Goal: Information Seeking & Learning: Learn about a topic

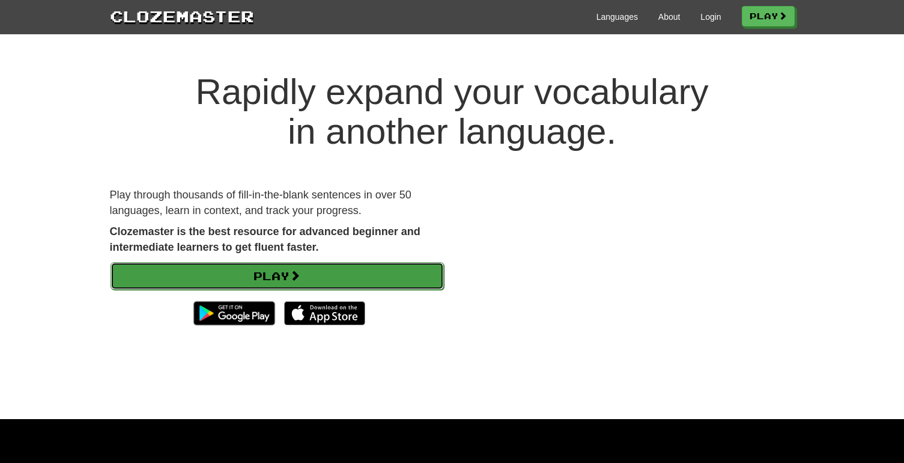
click at [420, 274] on link "Play" at bounding box center [278, 276] width 334 height 28
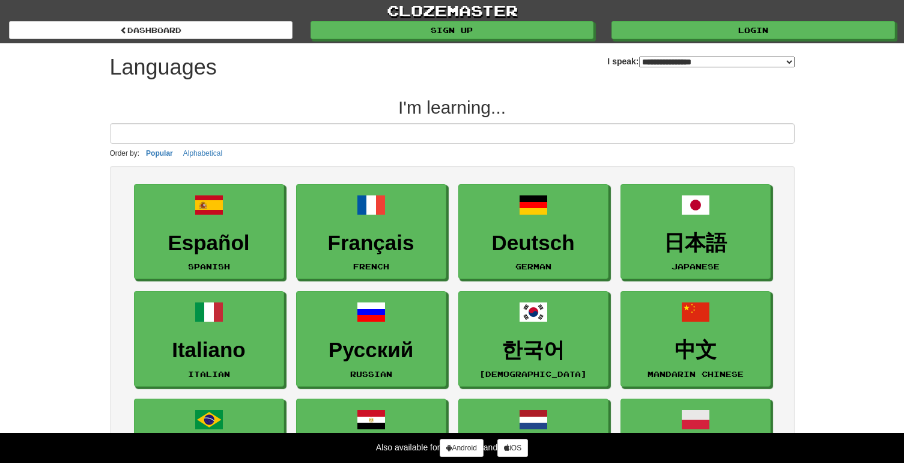
select select "*******"
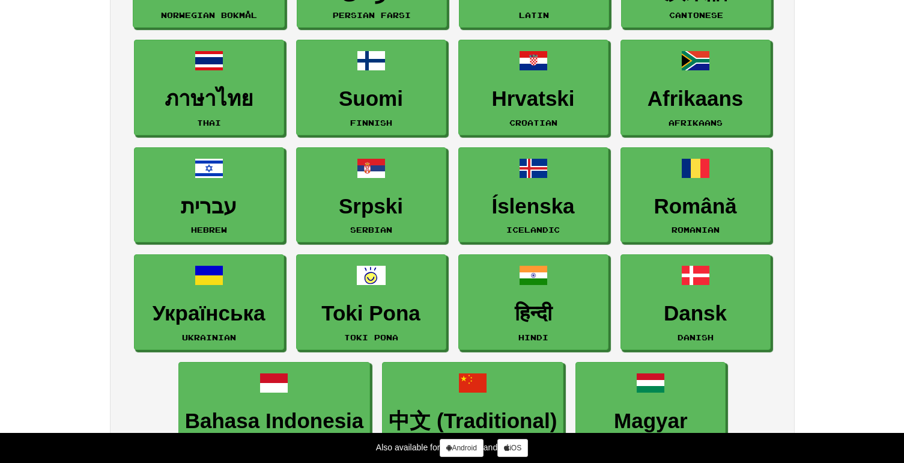
scroll to position [683, 0]
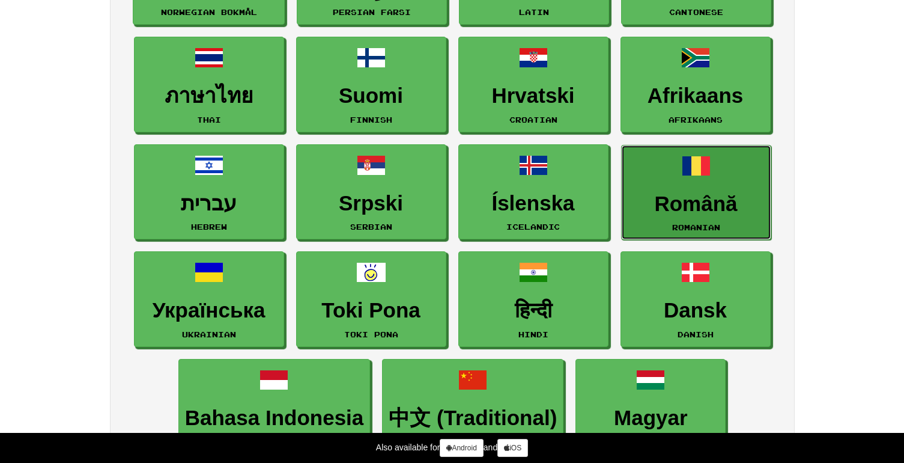
click at [674, 213] on h3 "Română" at bounding box center [696, 203] width 137 height 23
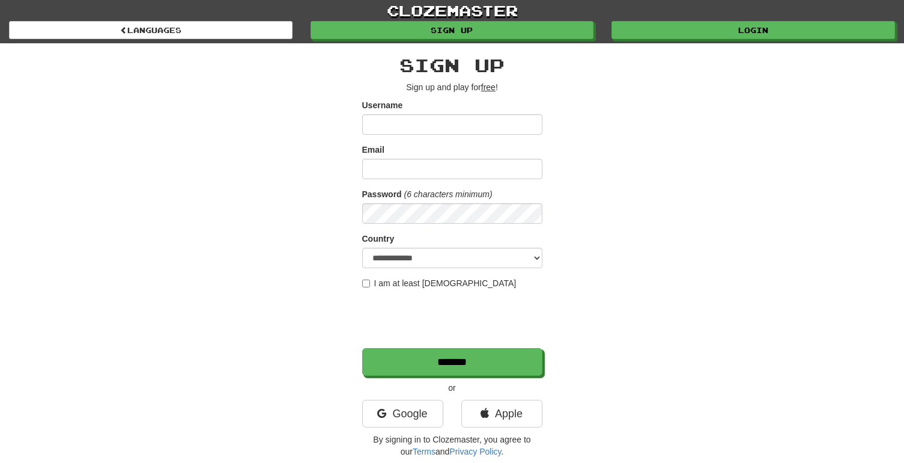
click at [456, 127] on input "Username" at bounding box center [452, 124] width 180 height 20
type input "******"
click at [502, 163] on input "Email" at bounding box center [452, 169] width 180 height 20
type input "**********"
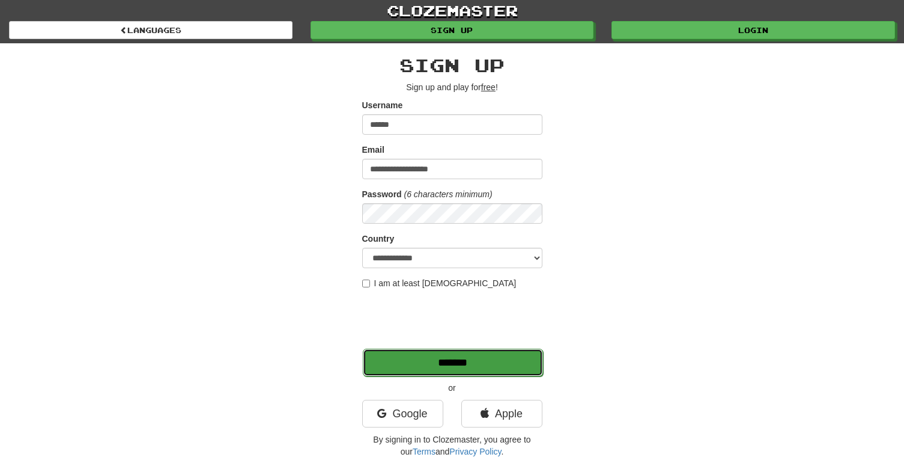
click at [508, 368] on input "*******" at bounding box center [453, 363] width 180 height 28
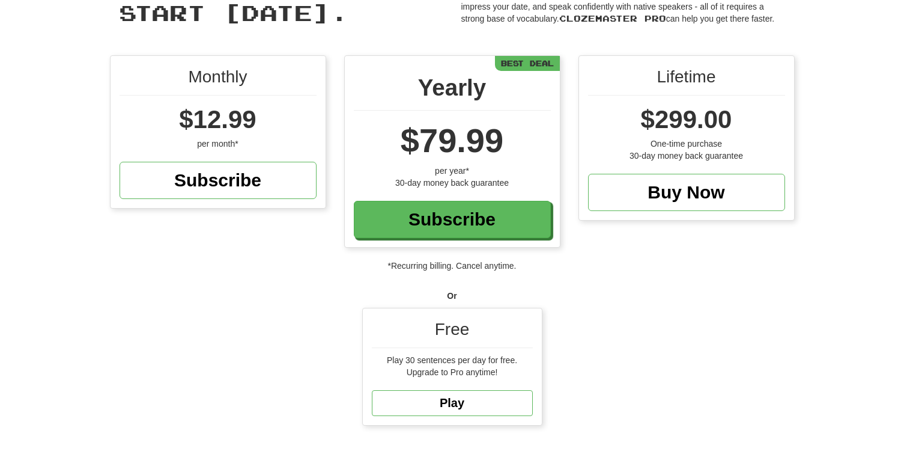
scroll to position [88, 0]
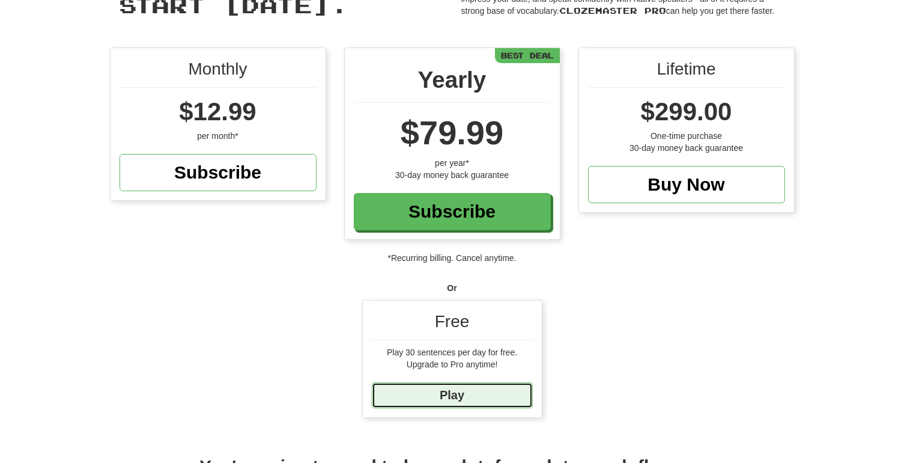
click at [483, 399] on link "Play" at bounding box center [452, 395] width 161 height 26
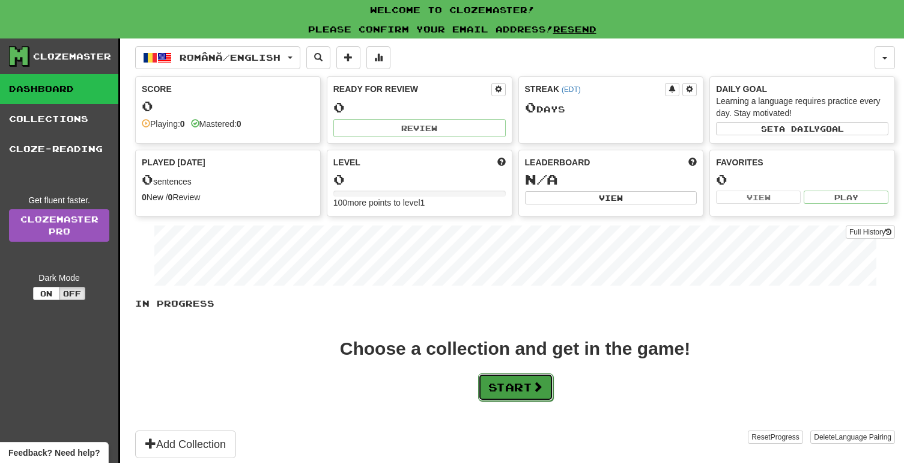
click at [514, 385] on button "Start" at bounding box center [515, 387] width 75 height 28
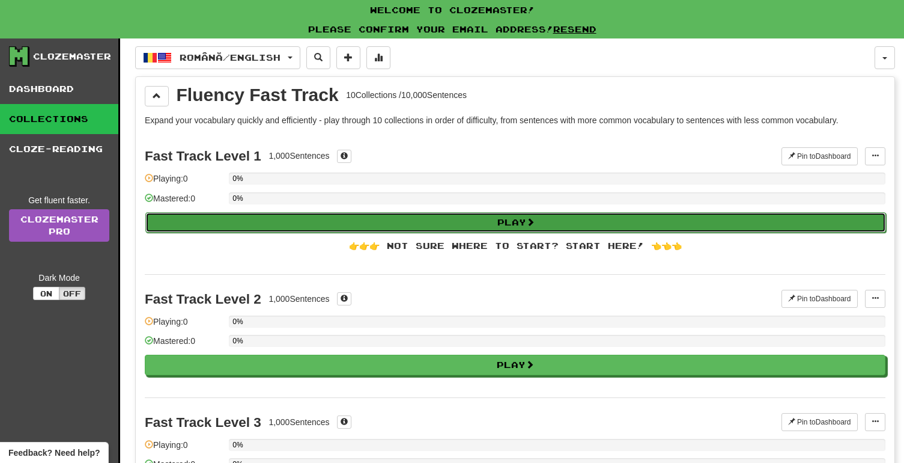
click at [472, 218] on button "Play" at bounding box center [515, 222] width 741 height 20
select select "**"
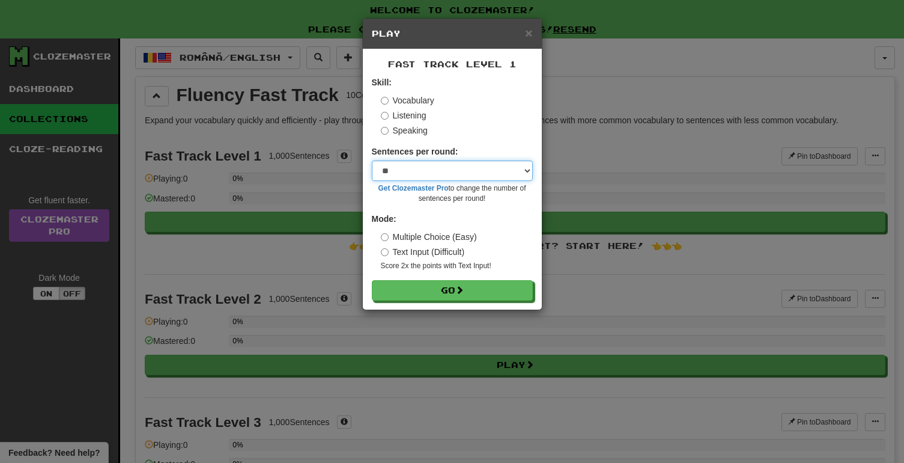
click at [460, 169] on select "* ** ** ** ** ** *** ********" at bounding box center [452, 170] width 161 height 20
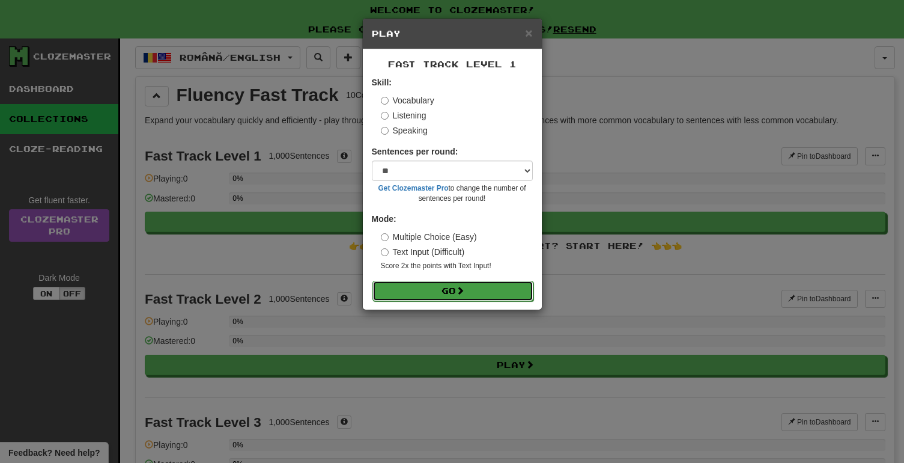
click at [451, 289] on button "Go" at bounding box center [453, 291] width 161 height 20
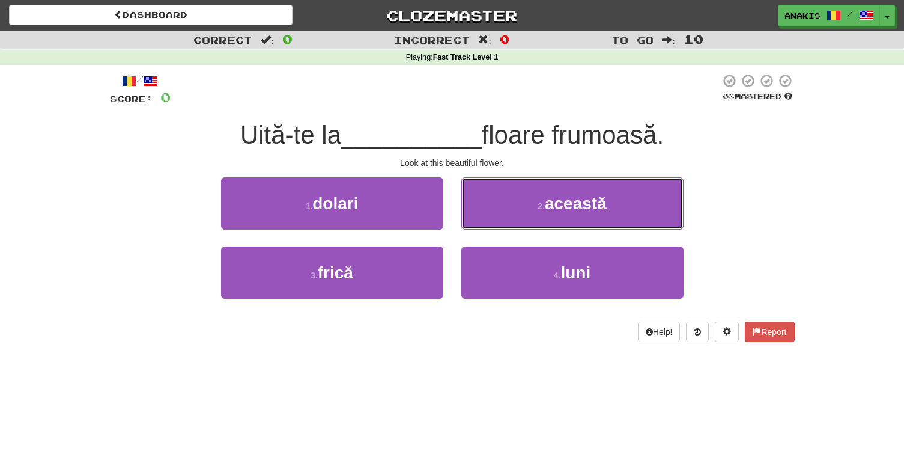
click at [513, 211] on button "2 . această" at bounding box center [573, 203] width 222 height 52
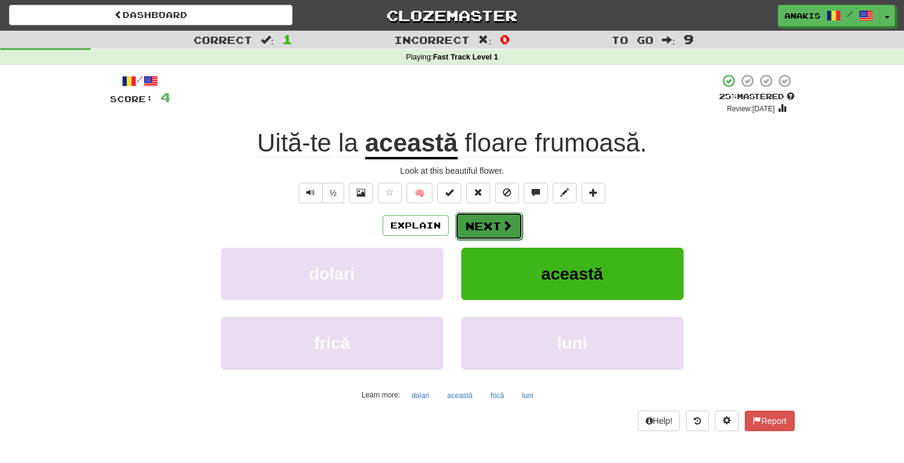
click at [506, 224] on span at bounding box center [507, 225] width 11 height 11
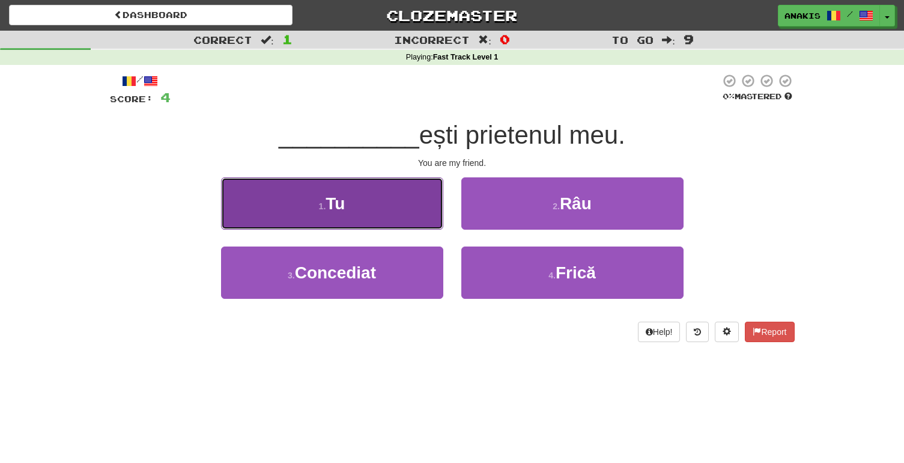
click at [396, 192] on button "1 . Tu" at bounding box center [332, 203] width 222 height 52
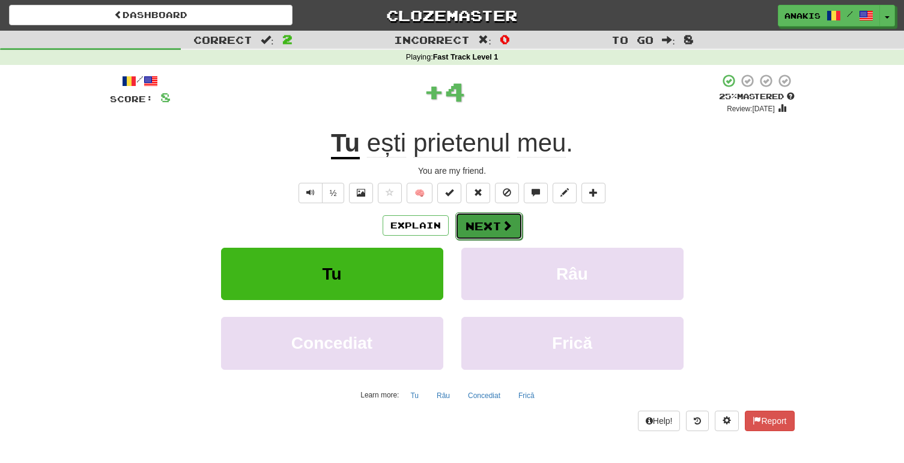
click at [491, 221] on button "Next" at bounding box center [489, 226] width 67 height 28
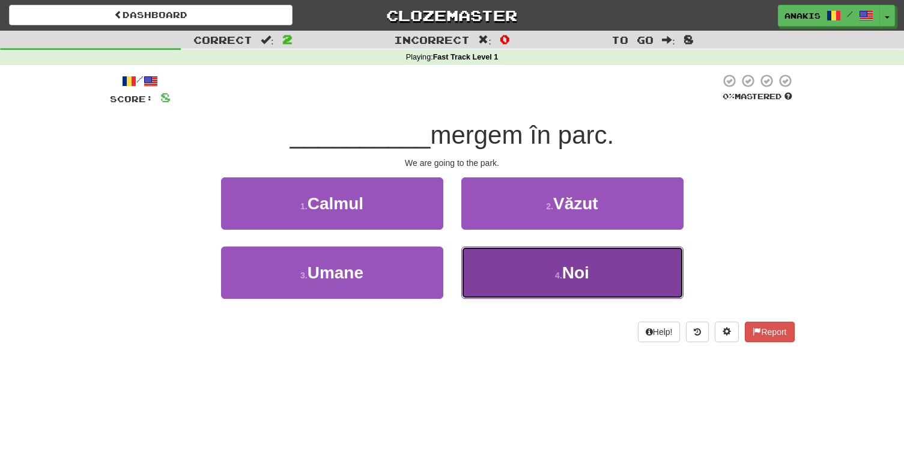
click at [503, 258] on button "4 . Noi" at bounding box center [573, 272] width 222 height 52
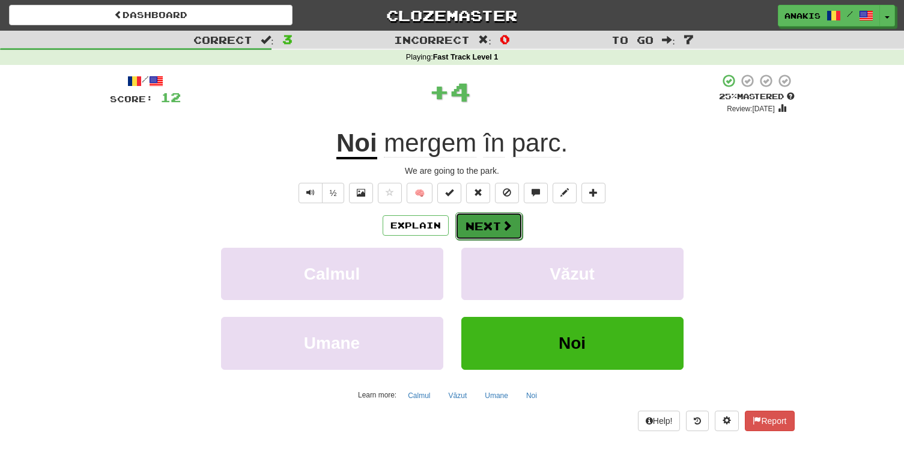
click at [502, 227] on span at bounding box center [507, 225] width 11 height 11
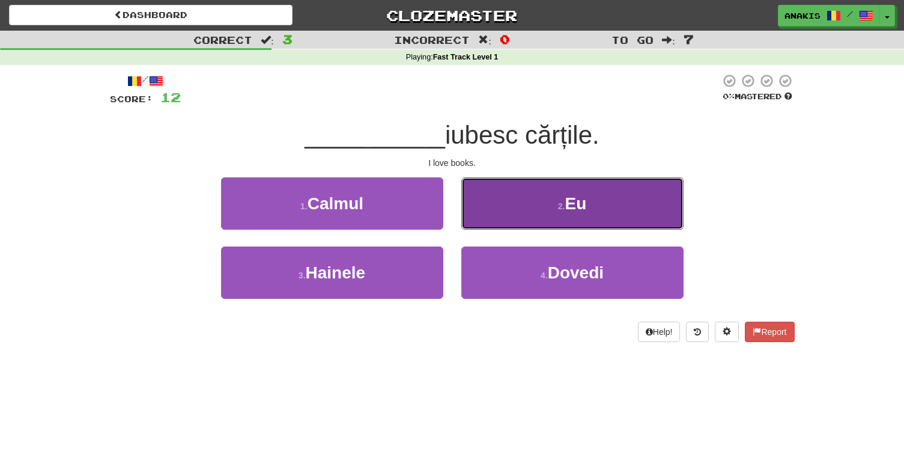
click at [506, 206] on button "2 . Eu" at bounding box center [573, 203] width 222 height 52
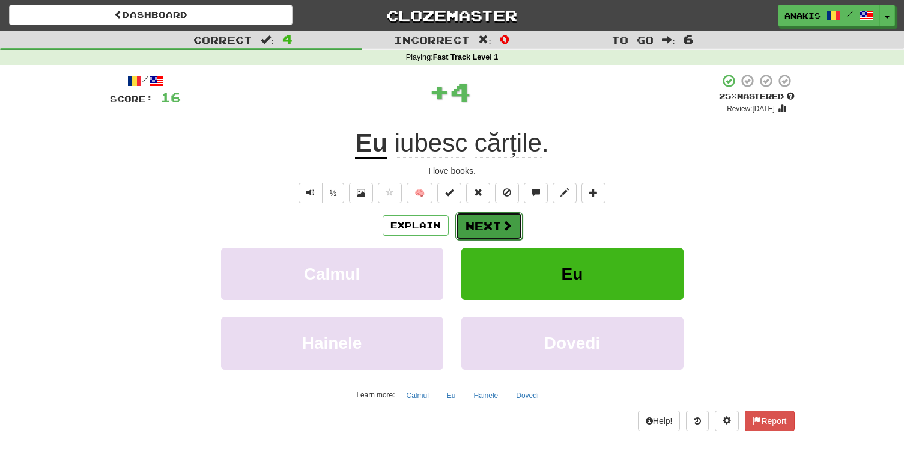
click at [502, 224] on span at bounding box center [507, 225] width 11 height 11
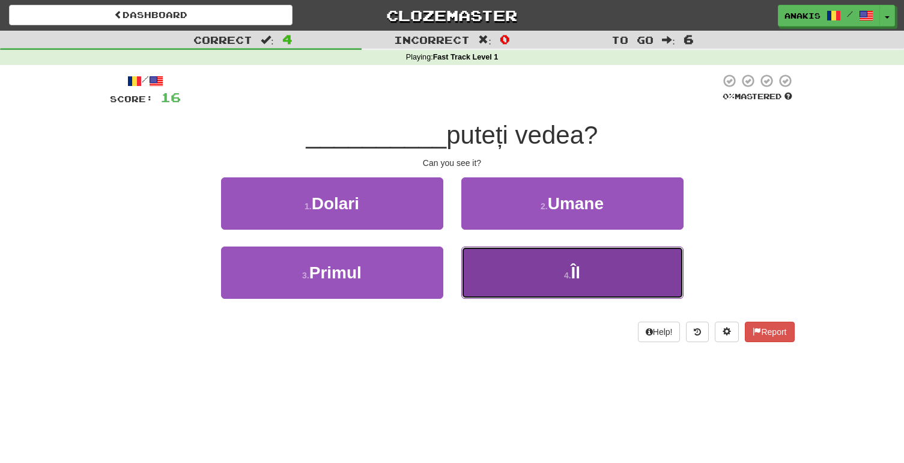
click at [492, 267] on button "4 . Îl" at bounding box center [573, 272] width 222 height 52
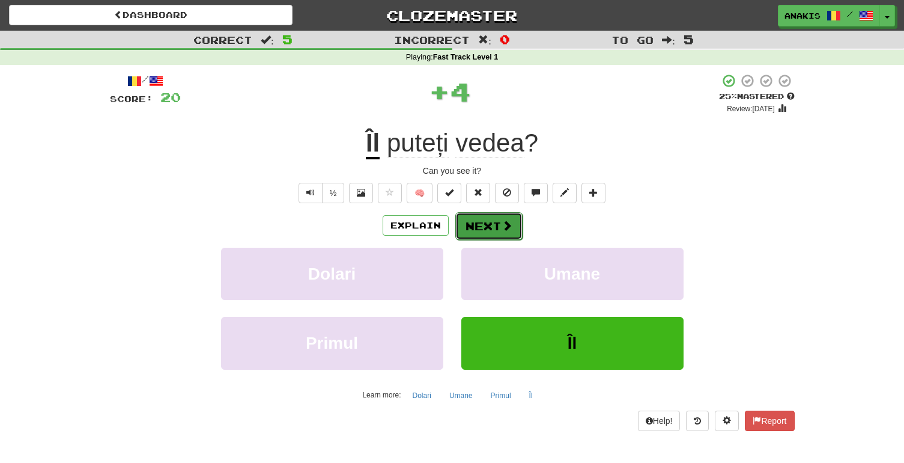
click at [494, 225] on button "Next" at bounding box center [489, 226] width 67 height 28
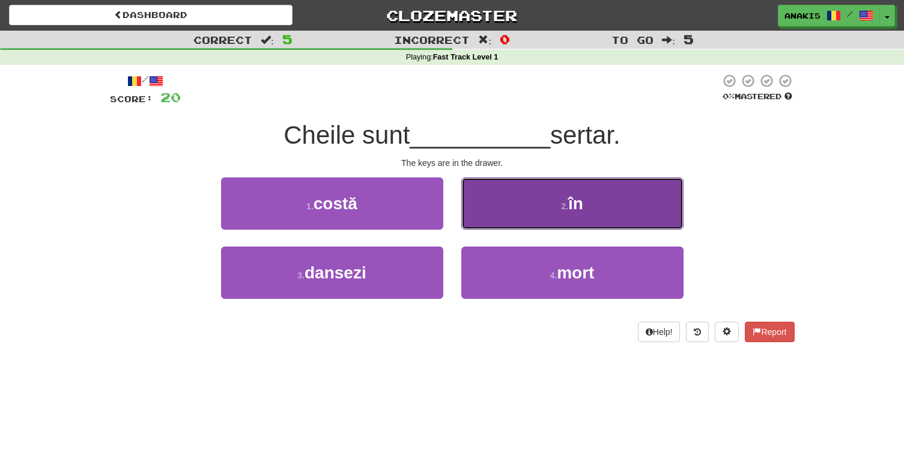
click at [508, 211] on button "2 . în" at bounding box center [573, 203] width 222 height 52
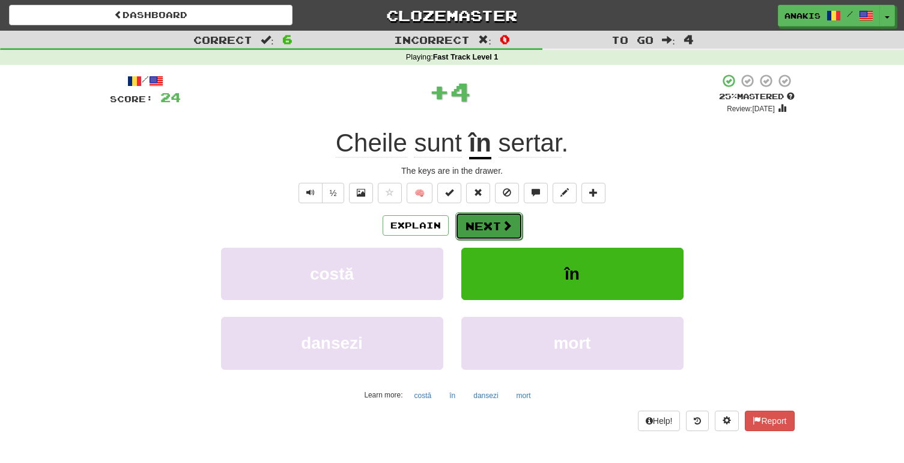
click at [502, 228] on span at bounding box center [507, 225] width 11 height 11
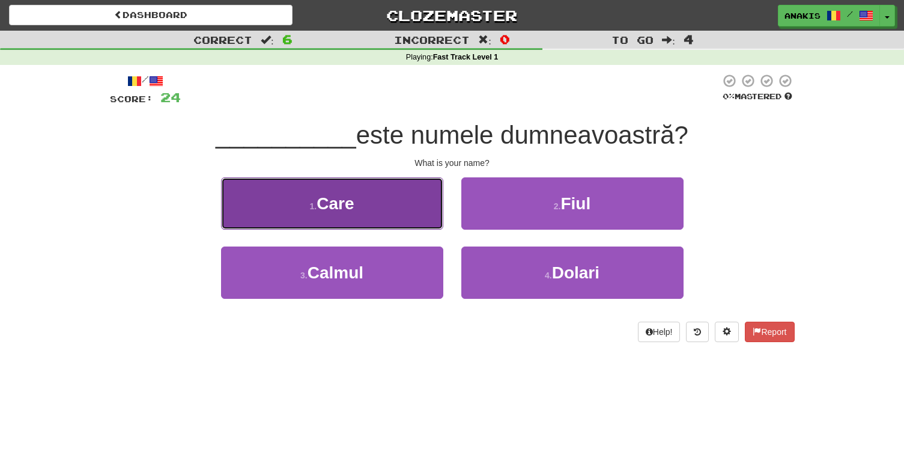
click at [436, 204] on button "1 . Care" at bounding box center [332, 203] width 222 height 52
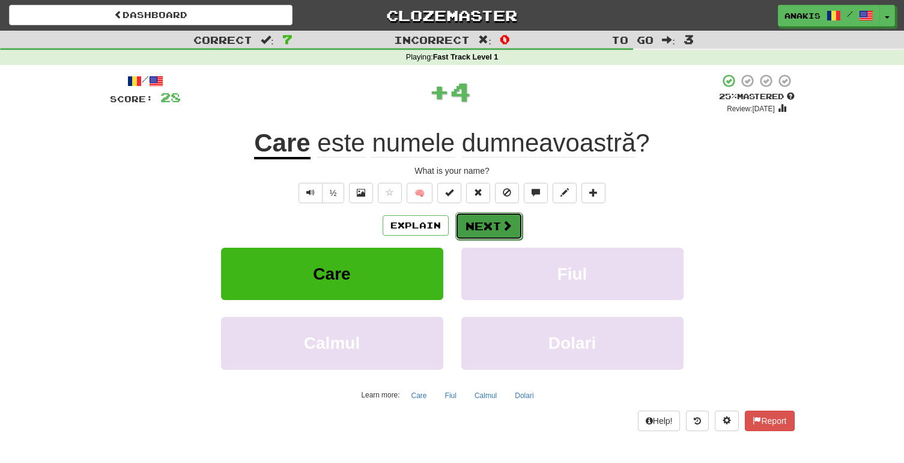
click at [490, 221] on button "Next" at bounding box center [489, 226] width 67 height 28
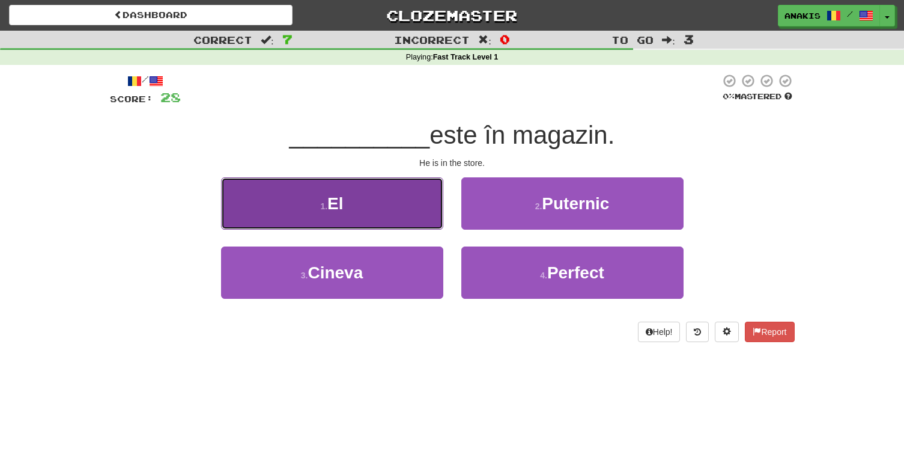
click at [423, 208] on button "1 . El" at bounding box center [332, 203] width 222 height 52
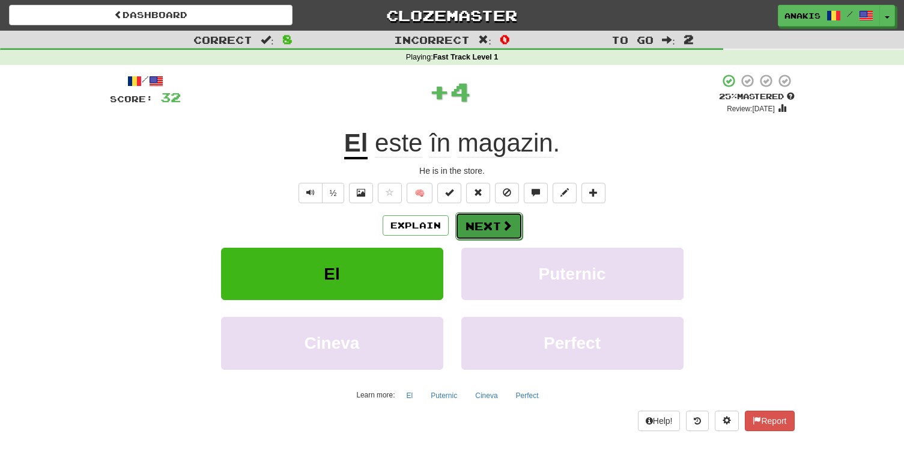
click at [480, 228] on button "Next" at bounding box center [489, 226] width 67 height 28
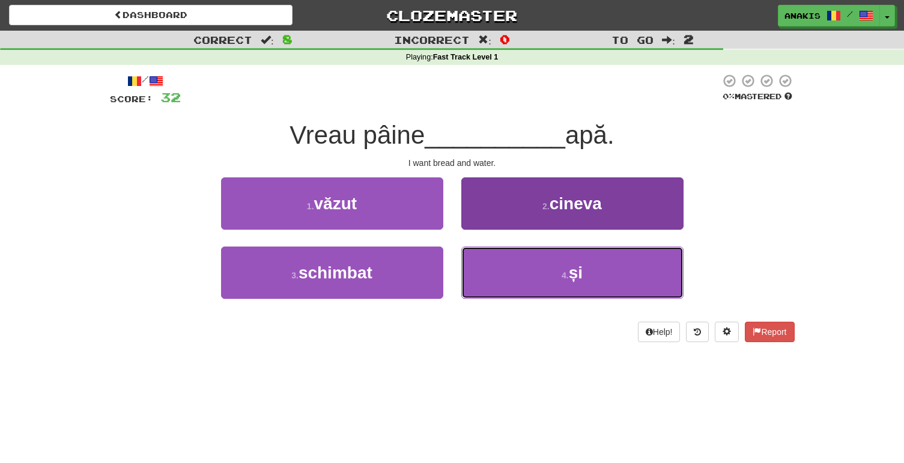
click at [483, 277] on button "4 . și" at bounding box center [573, 272] width 222 height 52
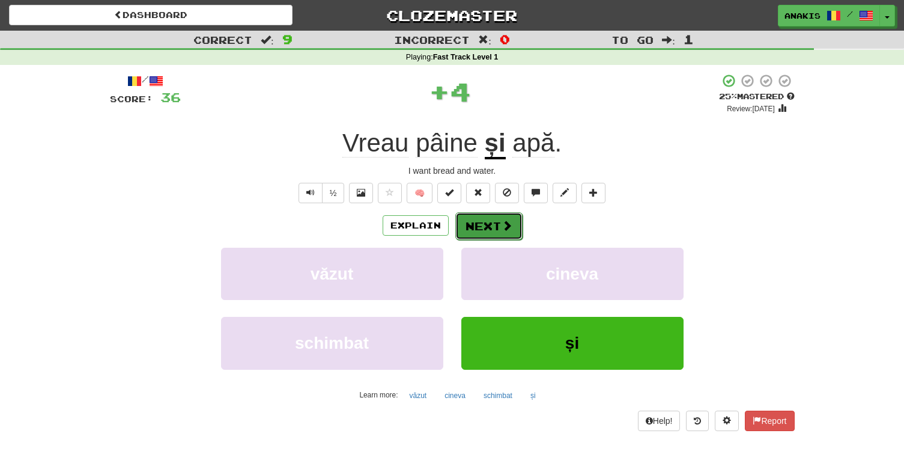
click at [499, 221] on button "Next" at bounding box center [489, 226] width 67 height 28
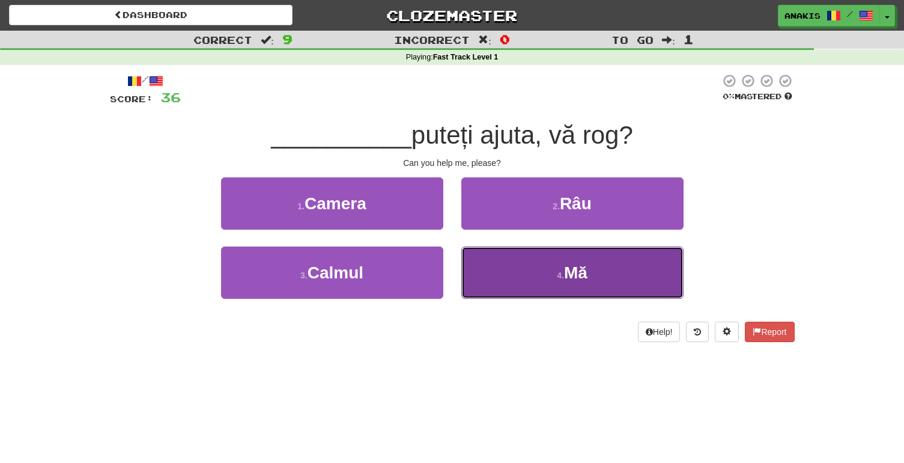
click at [481, 278] on button "4 . Mă" at bounding box center [573, 272] width 222 height 52
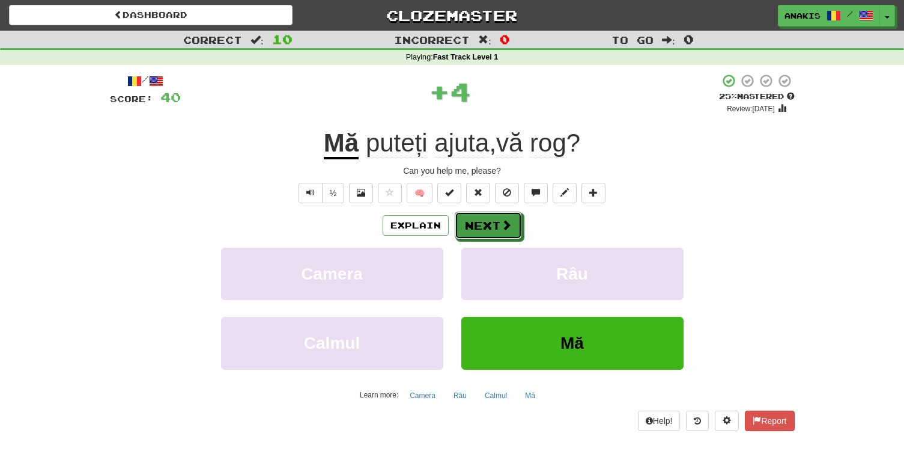
click at [480, 230] on button "Next" at bounding box center [488, 226] width 67 height 28
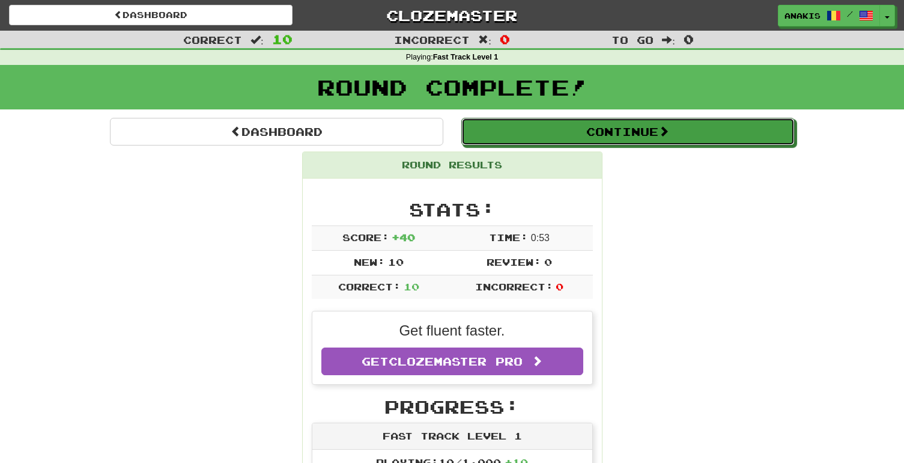
click at [629, 135] on button "Continue" at bounding box center [629, 132] width 334 height 28
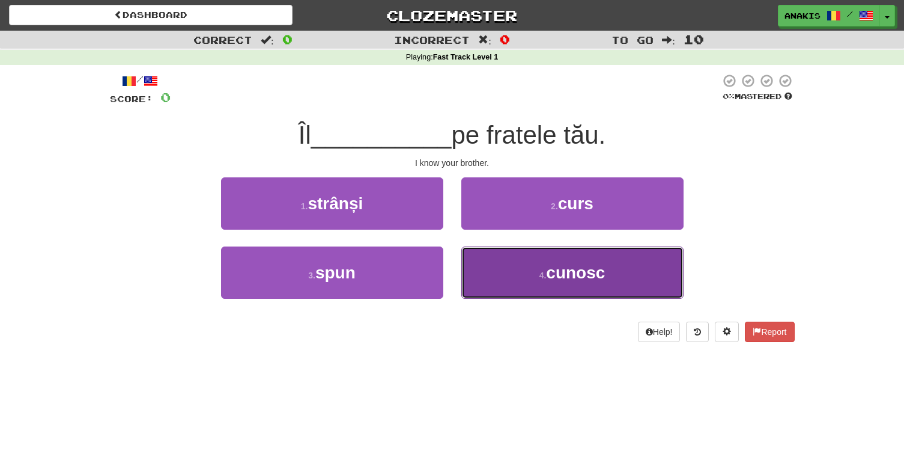
click at [490, 246] on button "4 . cunosc" at bounding box center [573, 272] width 222 height 52
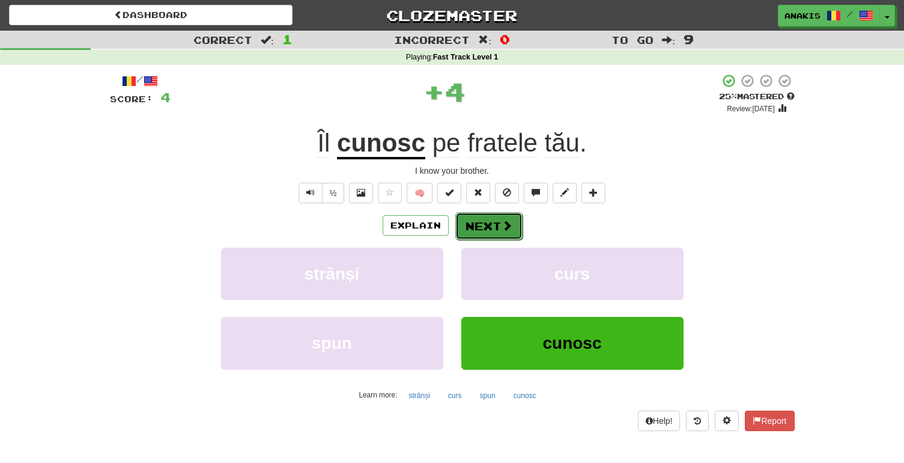
click at [493, 227] on button "Next" at bounding box center [489, 226] width 67 height 28
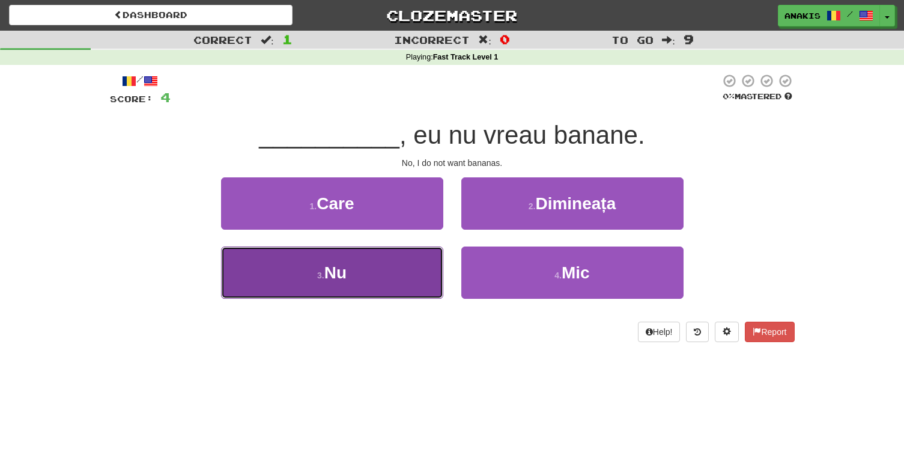
click at [432, 263] on button "3 . Nu" at bounding box center [332, 272] width 222 height 52
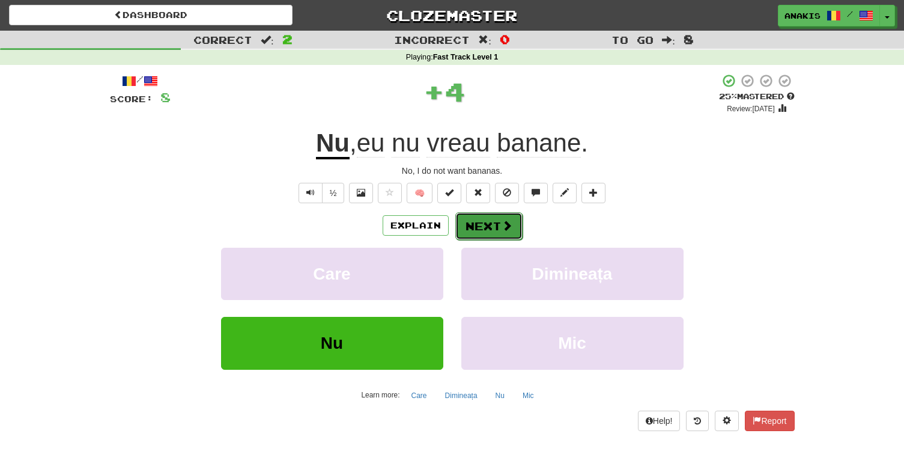
click at [487, 227] on button "Next" at bounding box center [489, 226] width 67 height 28
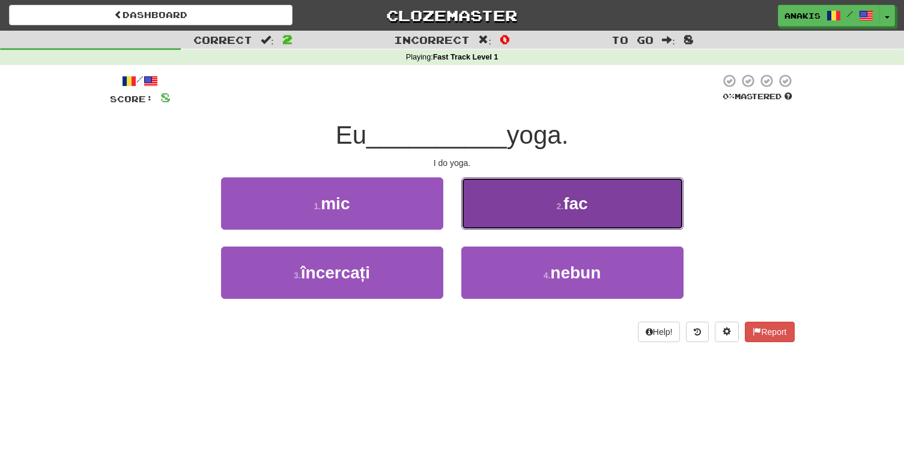
click at [498, 213] on button "2 . fac" at bounding box center [573, 203] width 222 height 52
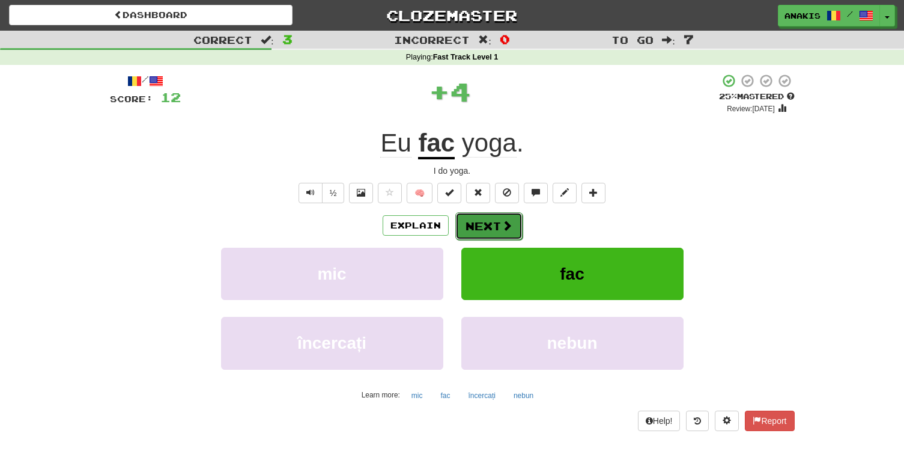
click at [490, 224] on button "Next" at bounding box center [489, 226] width 67 height 28
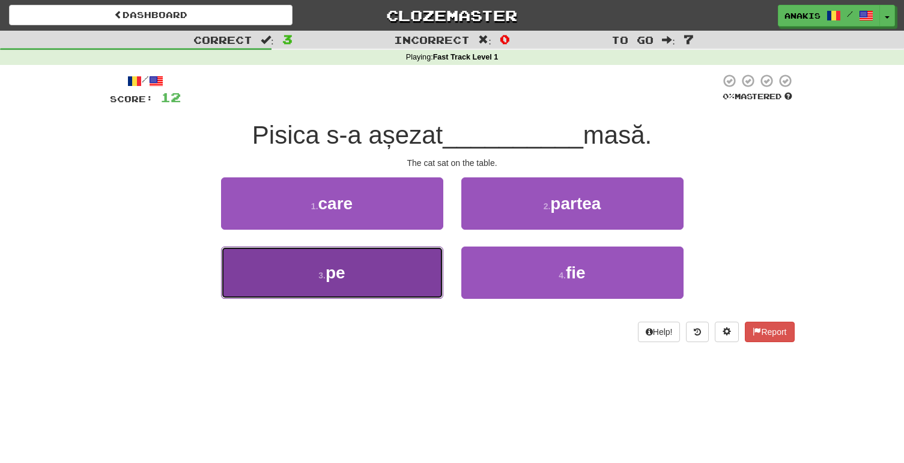
click at [383, 266] on button "3 . pe" at bounding box center [332, 272] width 222 height 52
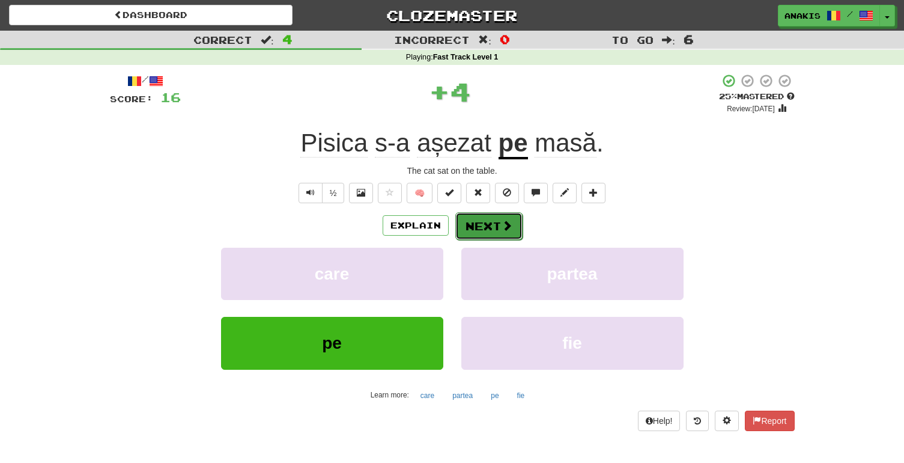
click at [484, 228] on button "Next" at bounding box center [489, 226] width 67 height 28
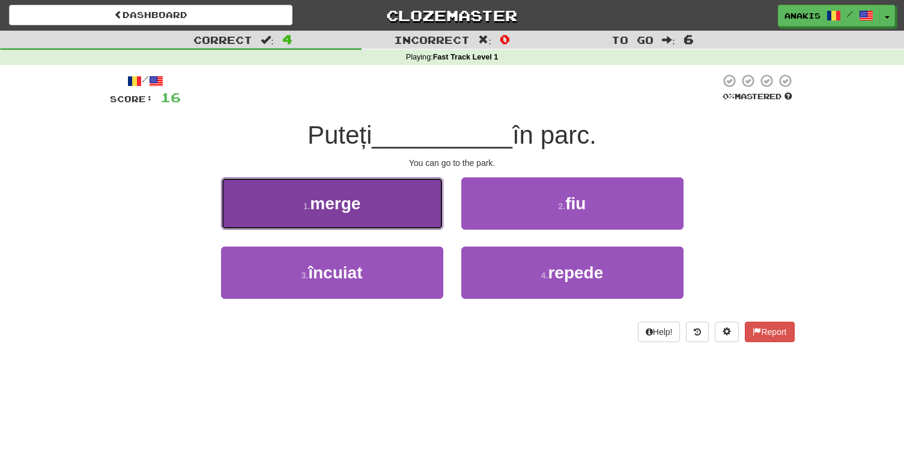
click at [416, 201] on button "1 . merge" at bounding box center [332, 203] width 222 height 52
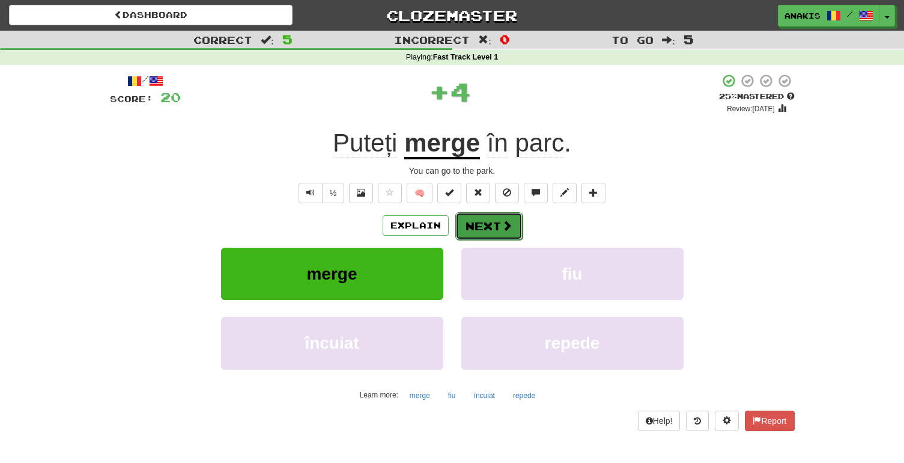
click at [496, 232] on button "Next" at bounding box center [489, 226] width 67 height 28
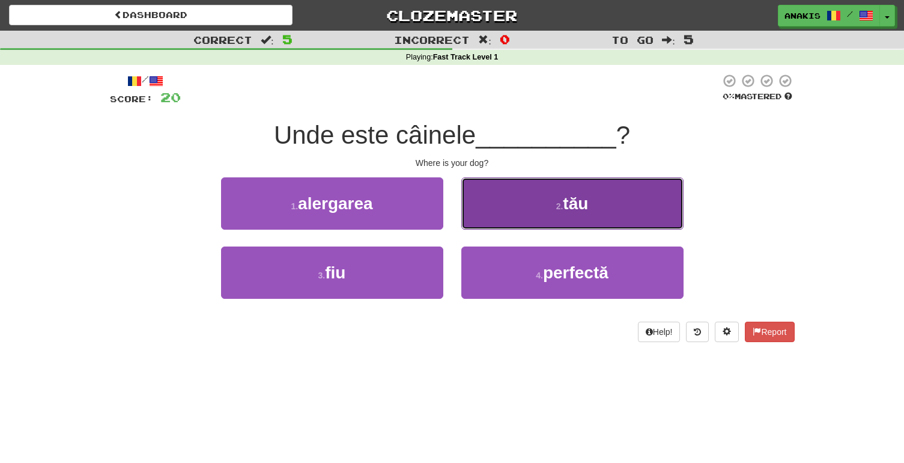
click at [494, 197] on button "2 . tău" at bounding box center [573, 203] width 222 height 52
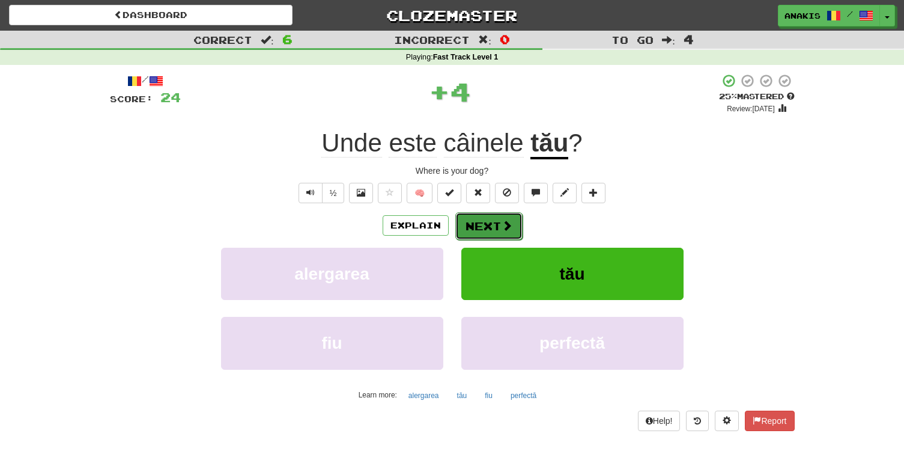
click at [484, 225] on button "Next" at bounding box center [489, 226] width 67 height 28
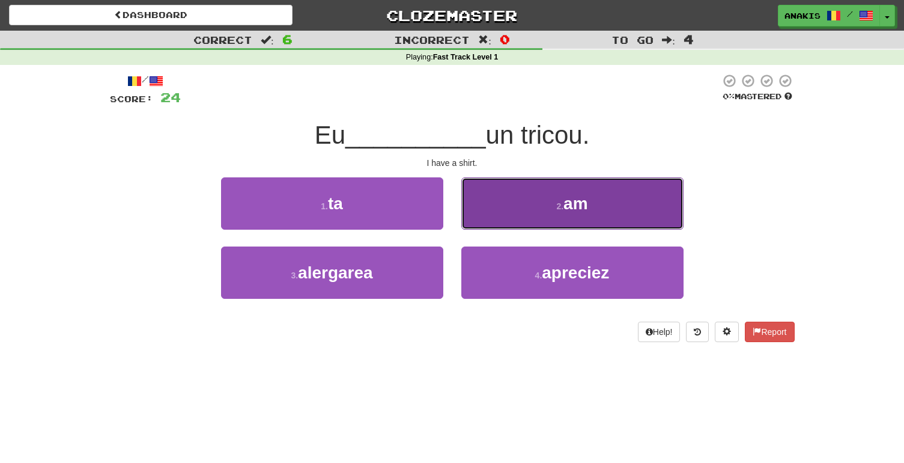
click at [492, 217] on button "2 . am" at bounding box center [573, 203] width 222 height 52
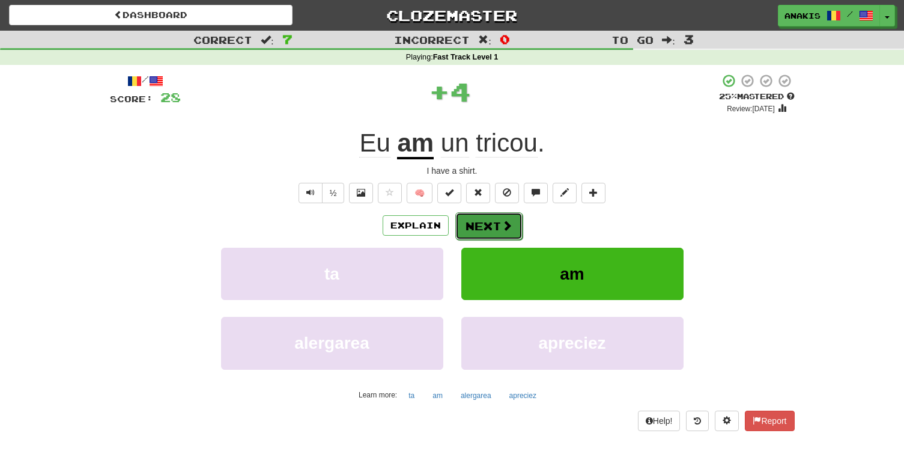
click at [486, 225] on button "Next" at bounding box center [489, 226] width 67 height 28
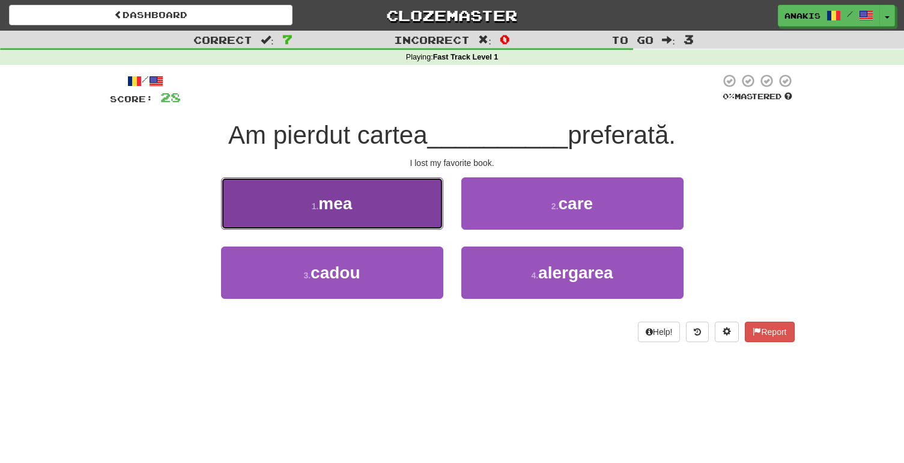
click at [422, 209] on button "1 . mea" at bounding box center [332, 203] width 222 height 52
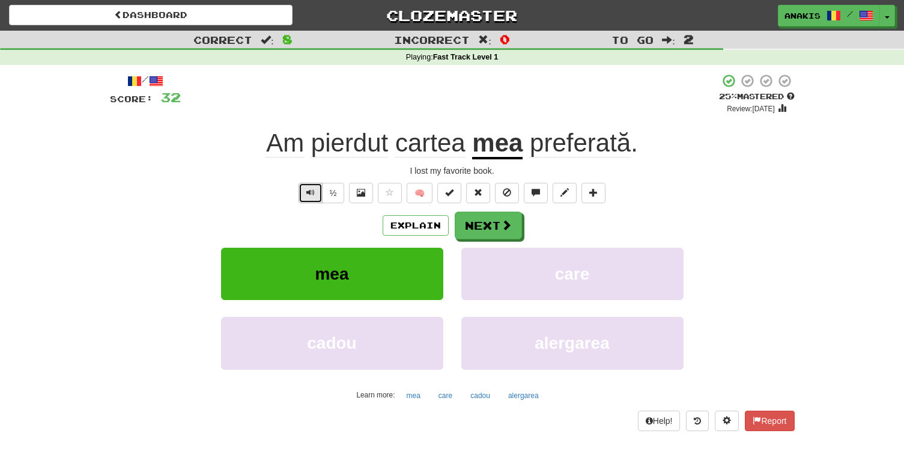
click at [312, 191] on span "Text-to-speech controls" at bounding box center [311, 192] width 8 height 8
click at [486, 226] on button "Next" at bounding box center [489, 226] width 67 height 28
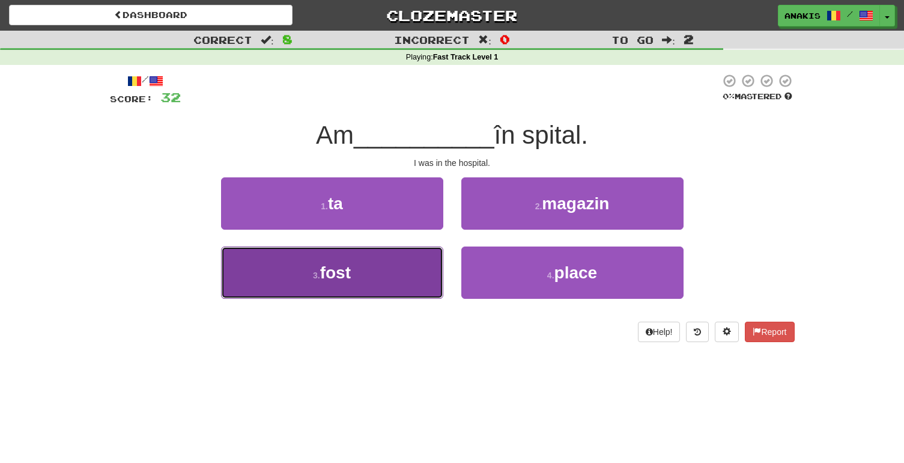
click at [424, 276] on button "3 . fost" at bounding box center [332, 272] width 222 height 52
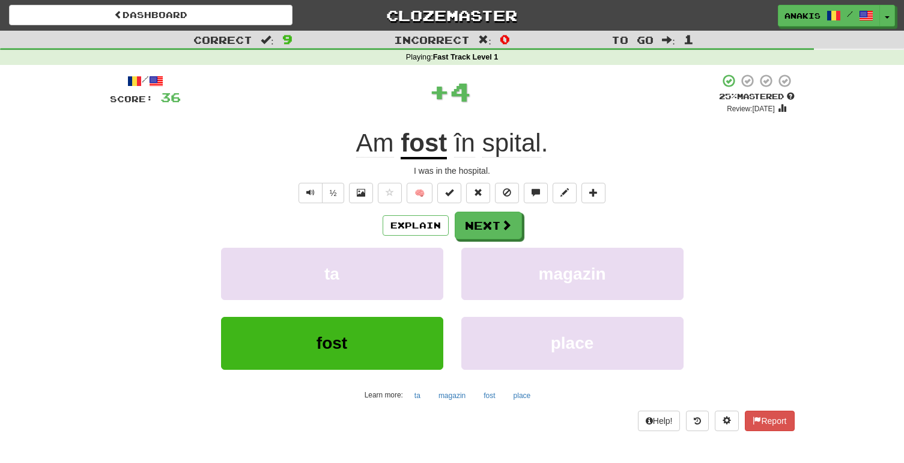
click at [425, 142] on u "fost" at bounding box center [424, 144] width 46 height 31
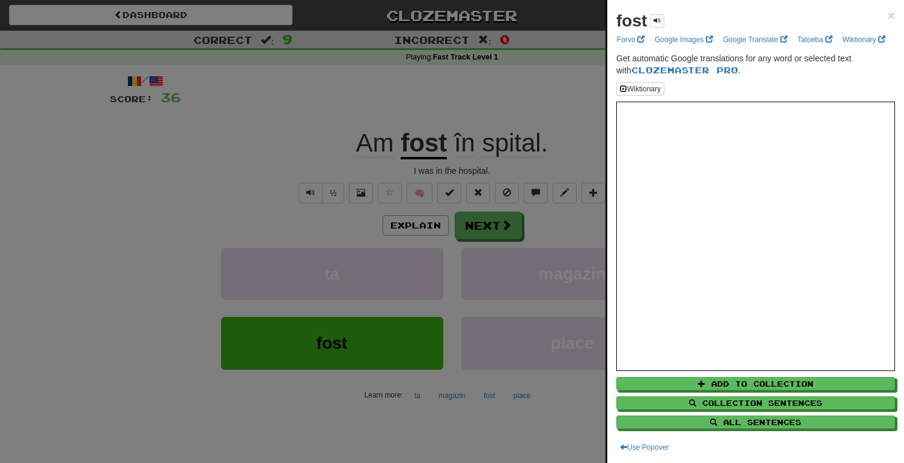
click at [559, 135] on div at bounding box center [452, 231] width 904 height 463
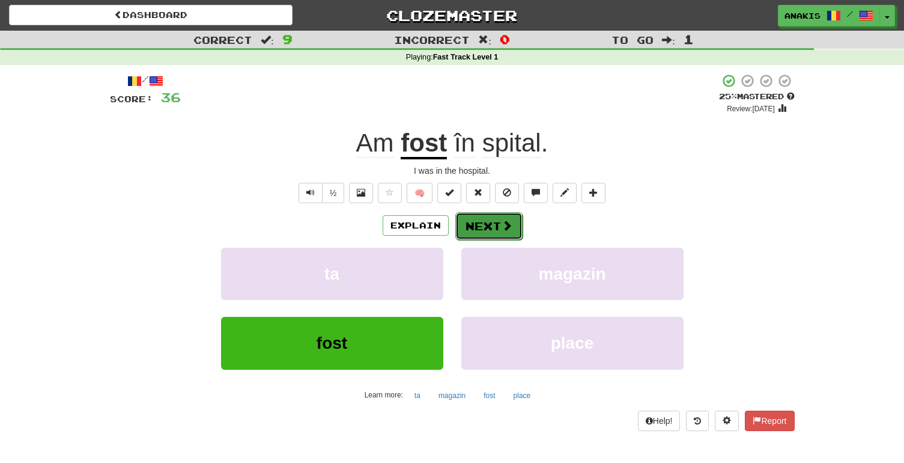
click at [492, 222] on button "Next" at bounding box center [489, 226] width 67 height 28
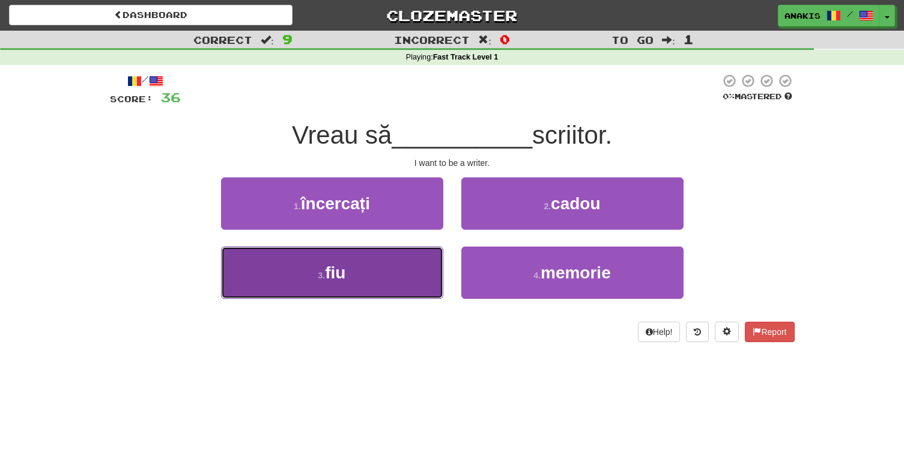
click at [405, 278] on button "3 . fiu" at bounding box center [332, 272] width 222 height 52
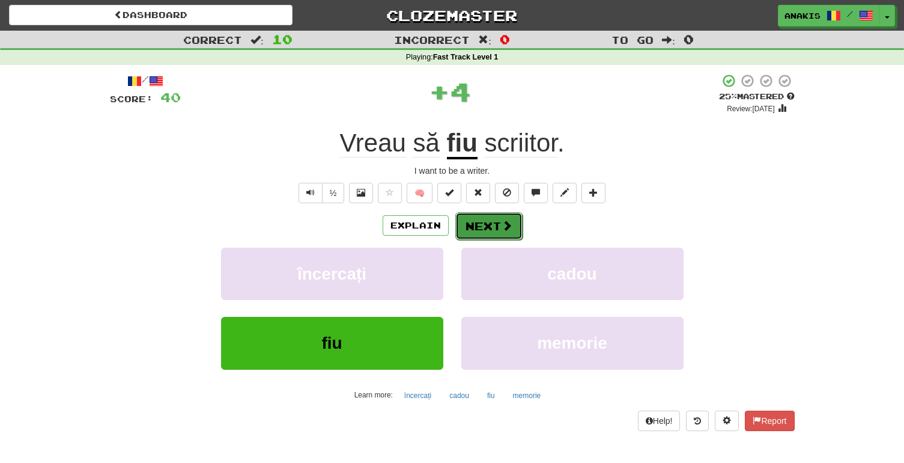
click at [470, 230] on button "Next" at bounding box center [489, 226] width 67 height 28
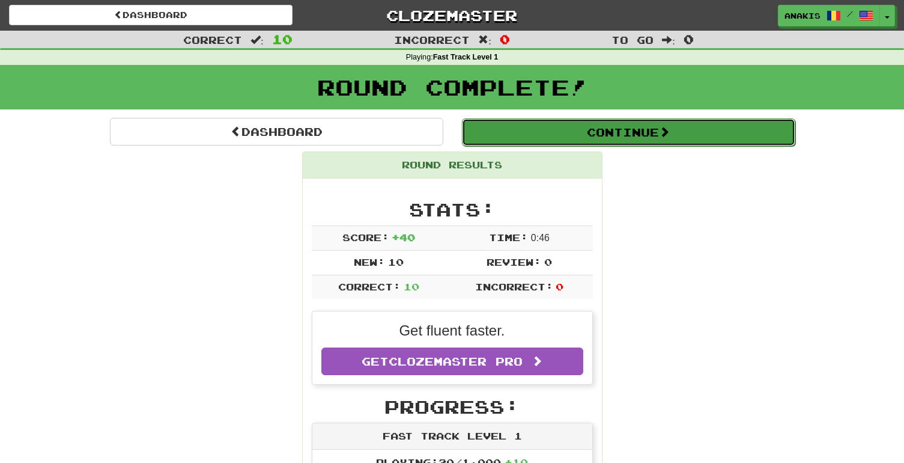
click at [564, 136] on button "Continue" at bounding box center [629, 132] width 334 height 28
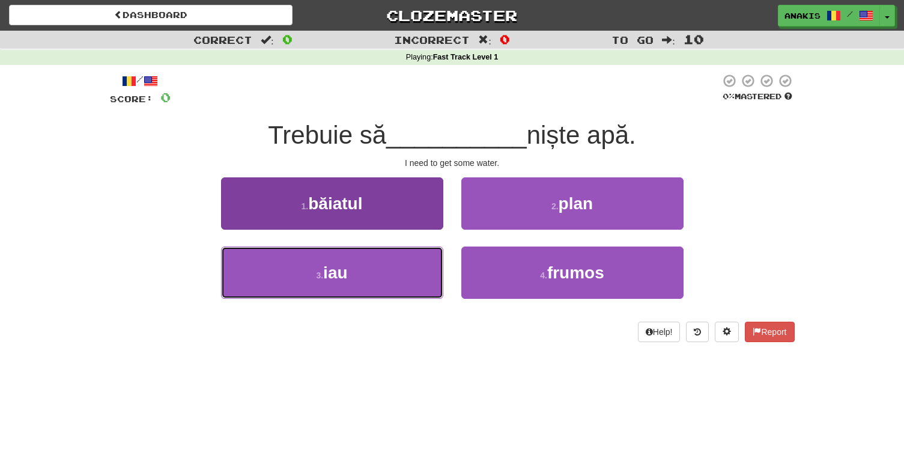
click at [407, 270] on button "3 . iau" at bounding box center [332, 272] width 222 height 52
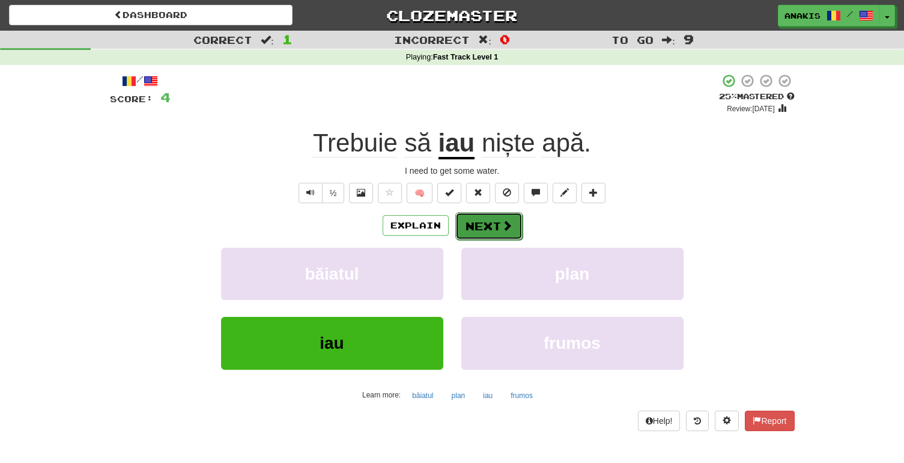
click at [477, 225] on button "Next" at bounding box center [489, 226] width 67 height 28
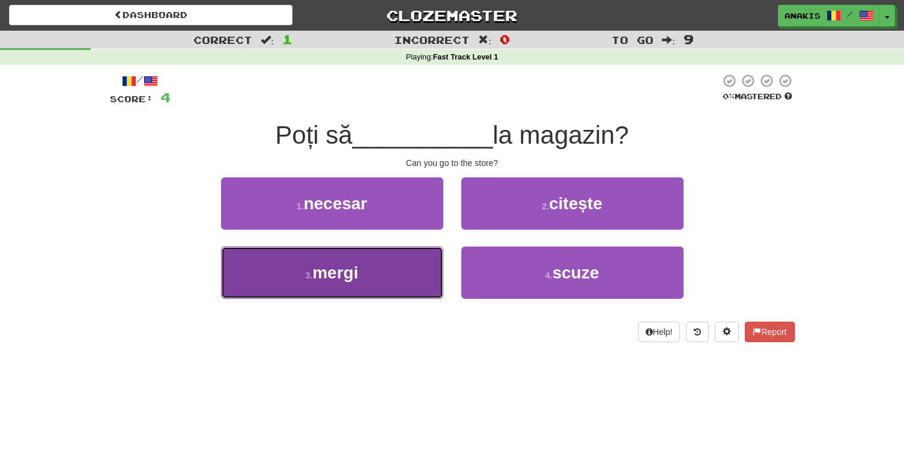
click at [422, 260] on button "3 . mergi" at bounding box center [332, 272] width 222 height 52
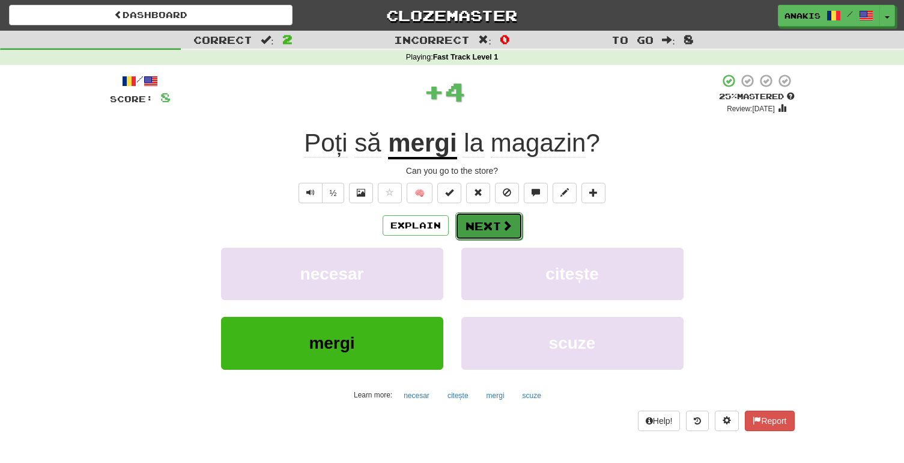
click at [475, 228] on button "Next" at bounding box center [489, 226] width 67 height 28
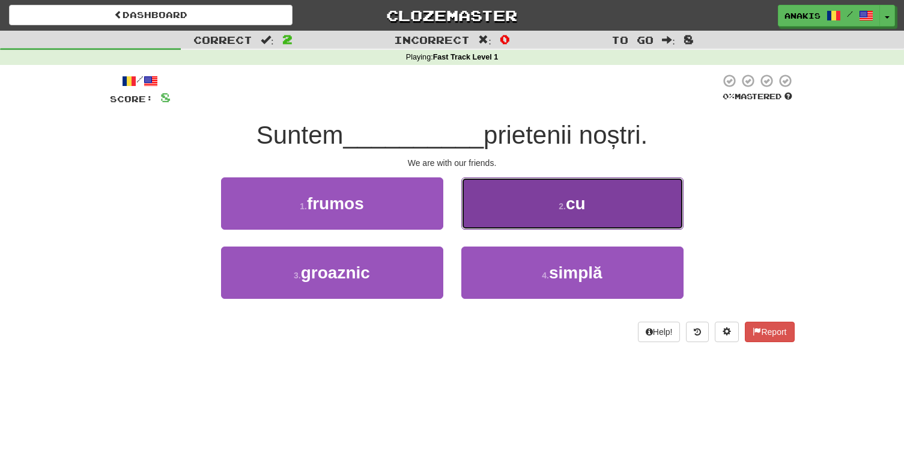
click at [481, 207] on button "2 . cu" at bounding box center [573, 203] width 222 height 52
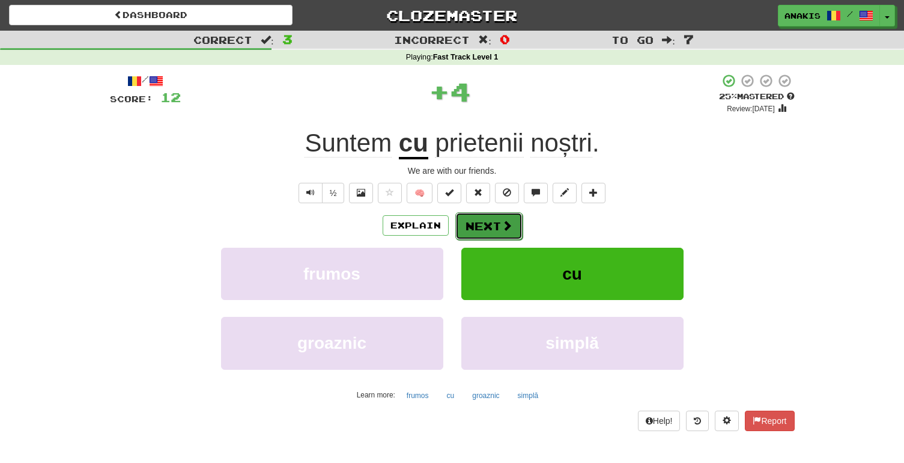
click at [476, 229] on button "Next" at bounding box center [489, 226] width 67 height 28
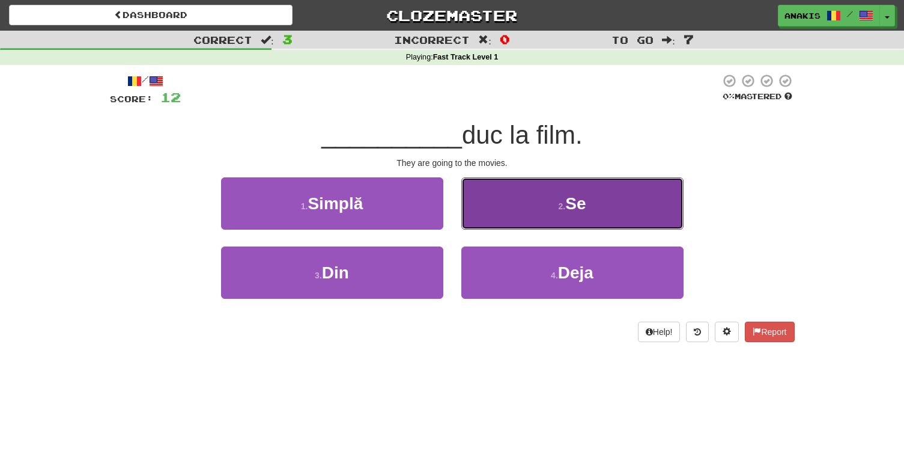
click at [483, 209] on button "2 . Se" at bounding box center [573, 203] width 222 height 52
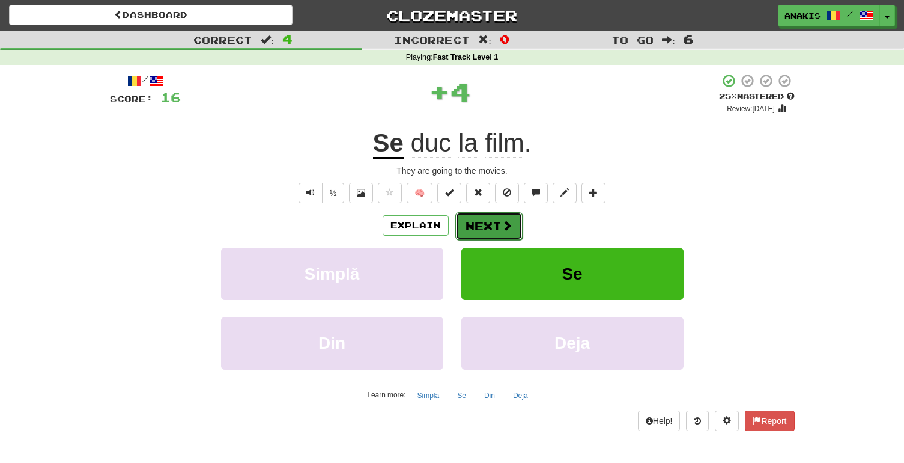
click at [474, 227] on button "Next" at bounding box center [489, 226] width 67 height 28
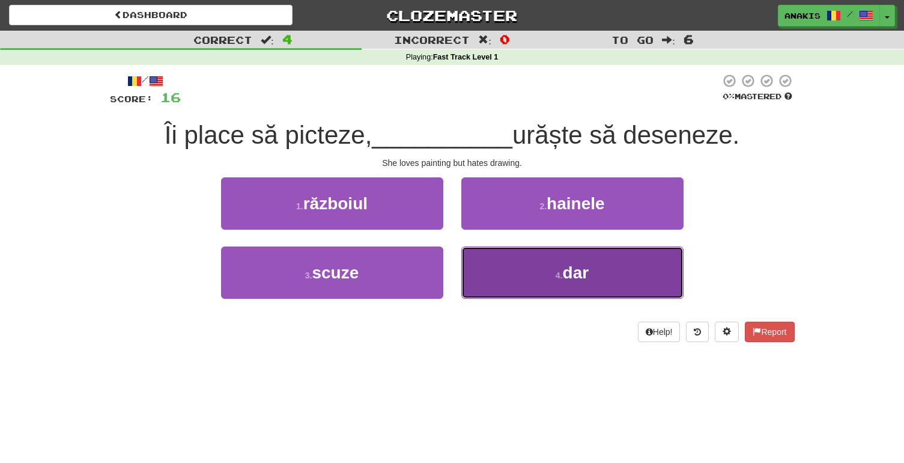
click at [476, 262] on button "4 . dar" at bounding box center [573, 272] width 222 height 52
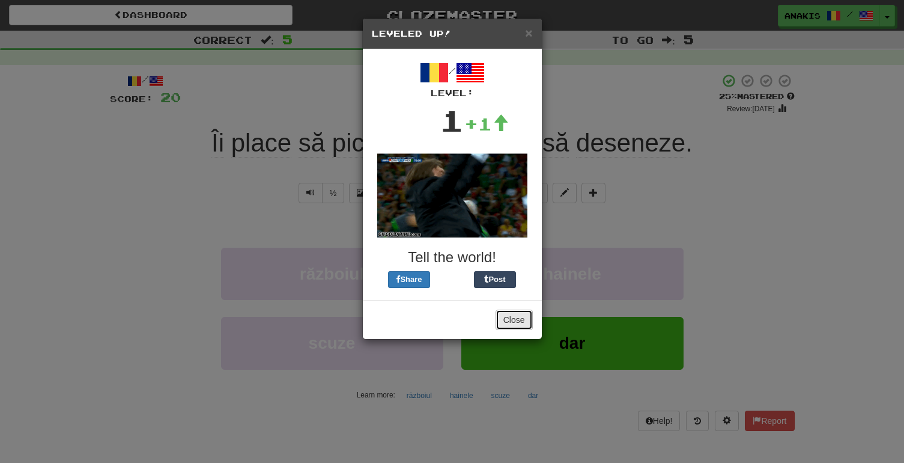
click at [511, 314] on button "Close" at bounding box center [514, 320] width 37 height 20
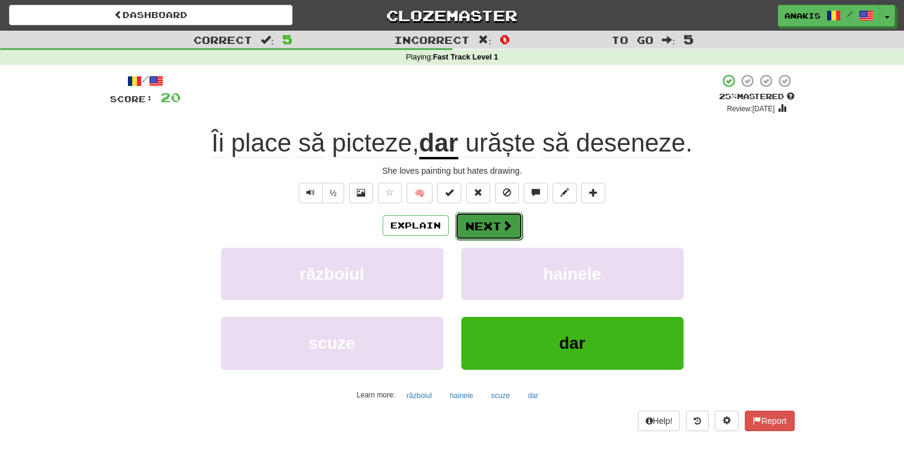
click at [505, 233] on button "Next" at bounding box center [489, 226] width 67 height 28
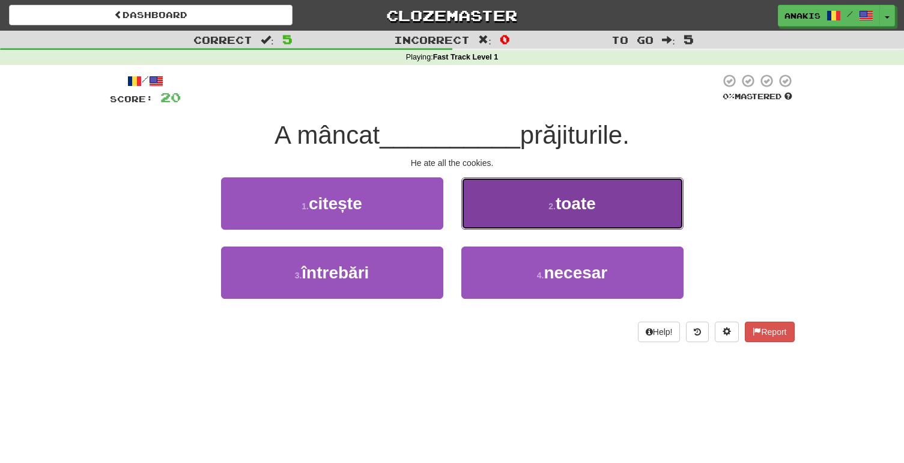
click at [487, 203] on button "2 . toate" at bounding box center [573, 203] width 222 height 52
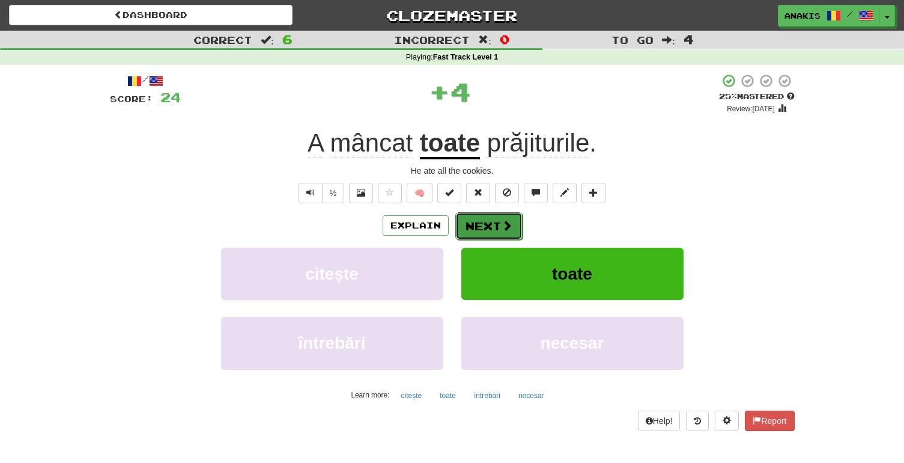
click at [487, 224] on button "Next" at bounding box center [489, 226] width 67 height 28
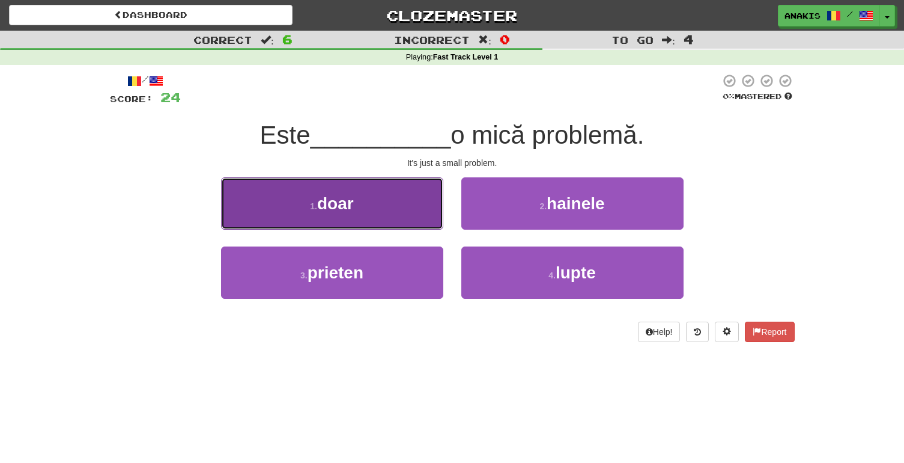
click at [420, 207] on button "1 . doar" at bounding box center [332, 203] width 222 height 52
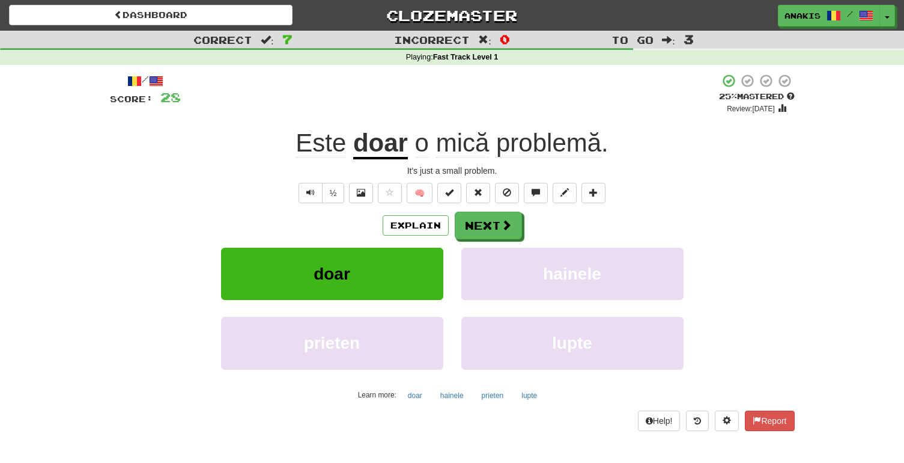
click at [384, 158] on u "doar" at bounding box center [380, 144] width 55 height 31
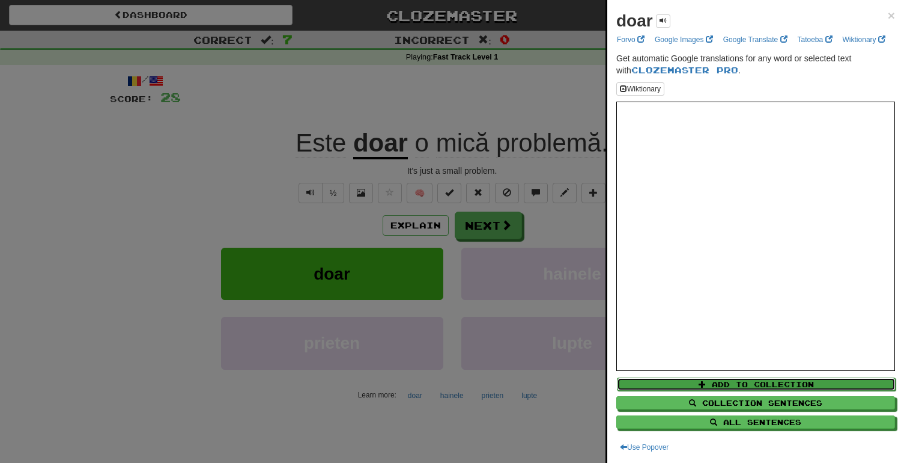
click at [698, 382] on button "Add to Collection" at bounding box center [756, 383] width 279 height 13
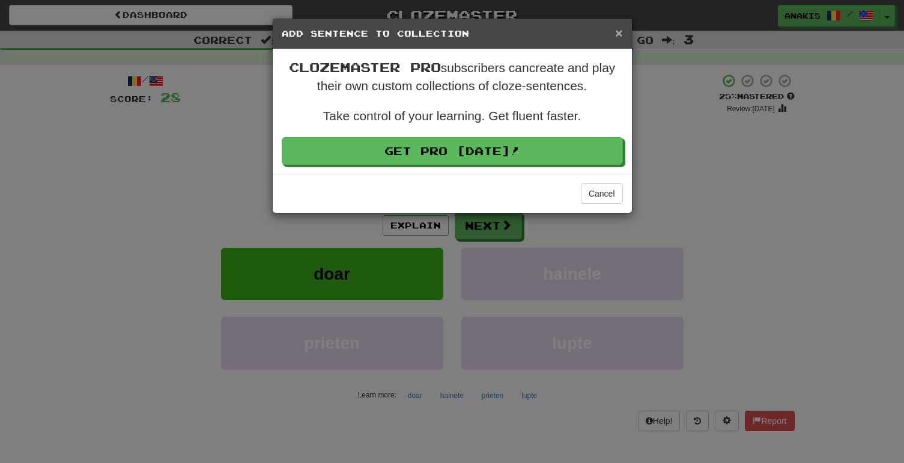
click at [621, 33] on span "×" at bounding box center [618, 33] width 7 height 14
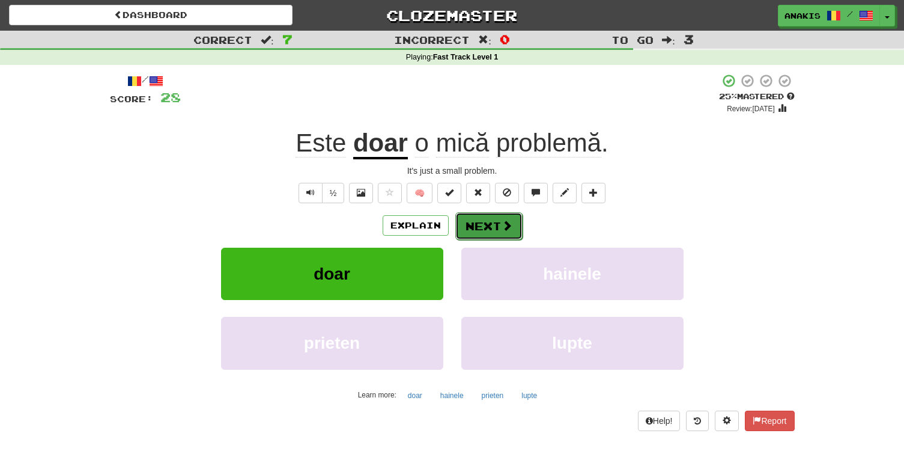
click at [516, 233] on button "Next" at bounding box center [489, 226] width 67 height 28
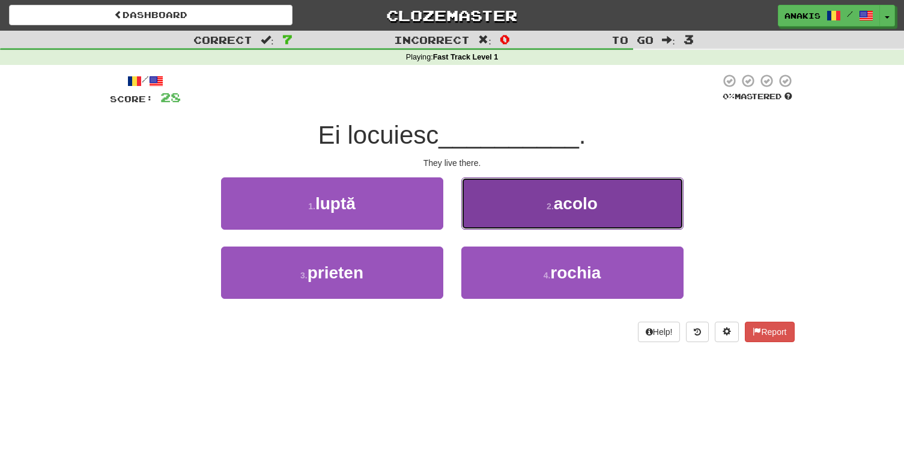
click at [492, 200] on button "2 . acolo" at bounding box center [573, 203] width 222 height 52
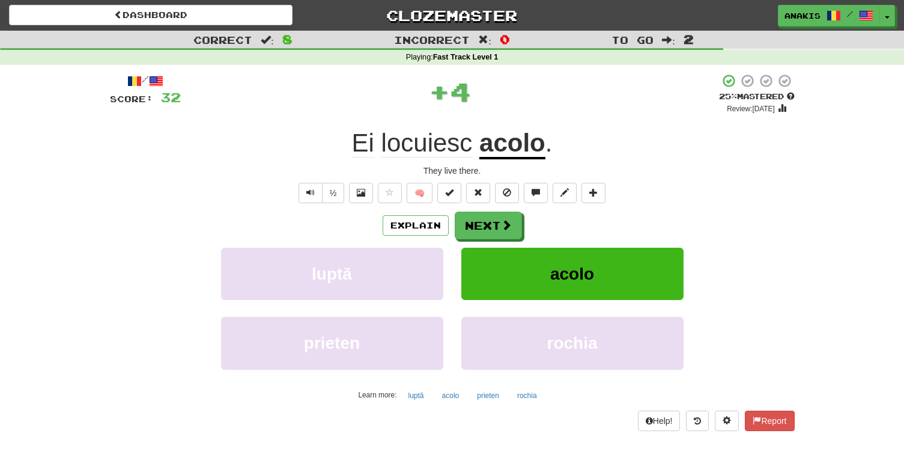
click at [504, 143] on u "acolo" at bounding box center [513, 144] width 66 height 31
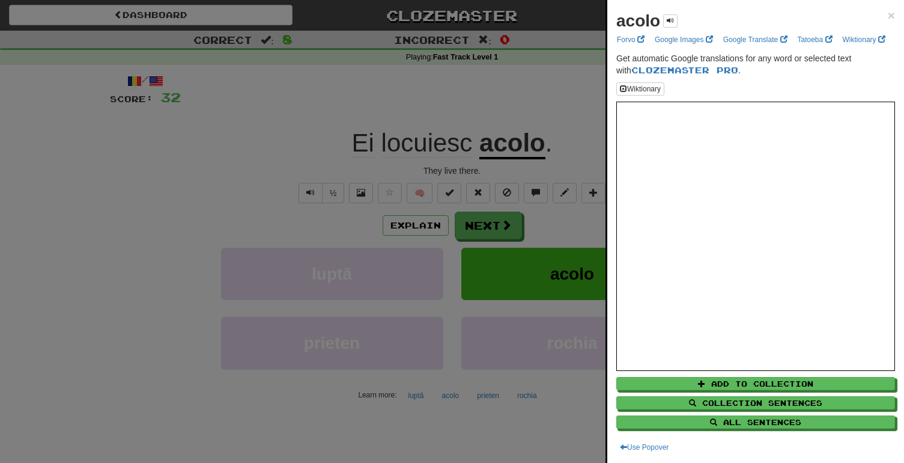
click at [577, 228] on div at bounding box center [452, 231] width 904 height 463
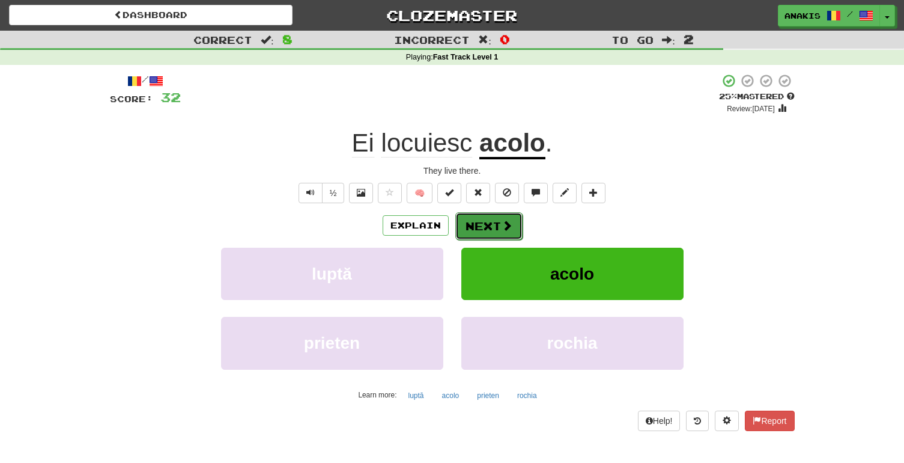
click at [513, 228] on button "Next" at bounding box center [489, 226] width 67 height 28
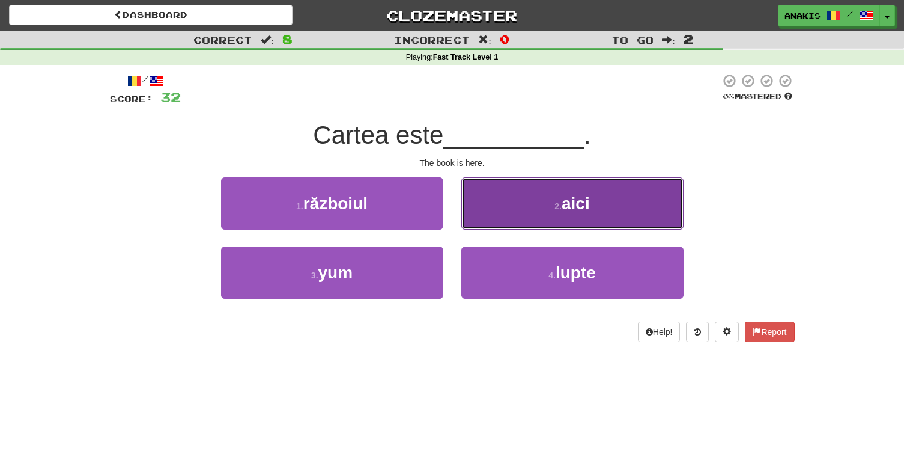
click at [479, 211] on button "2 . aici" at bounding box center [573, 203] width 222 height 52
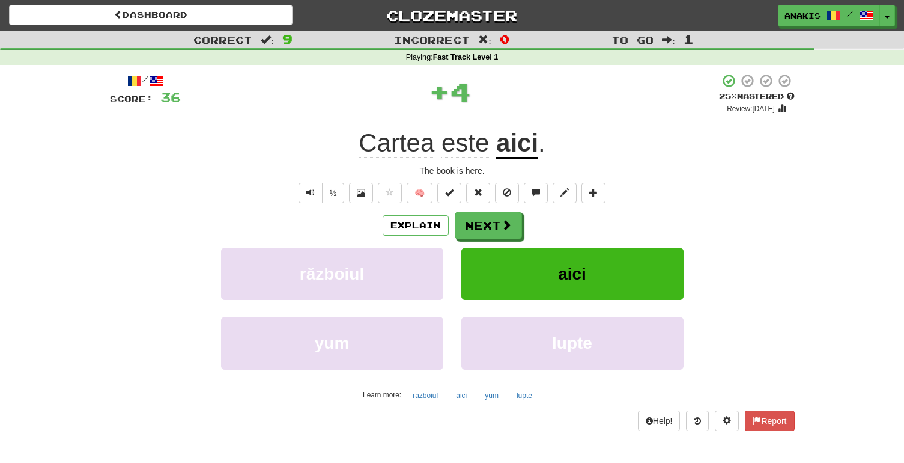
click at [523, 145] on u "aici" at bounding box center [517, 144] width 42 height 31
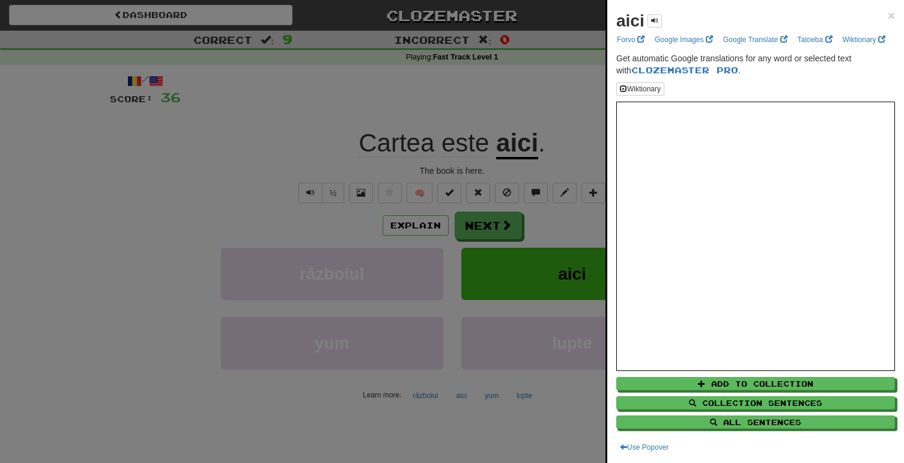
click at [547, 236] on div at bounding box center [452, 231] width 904 height 463
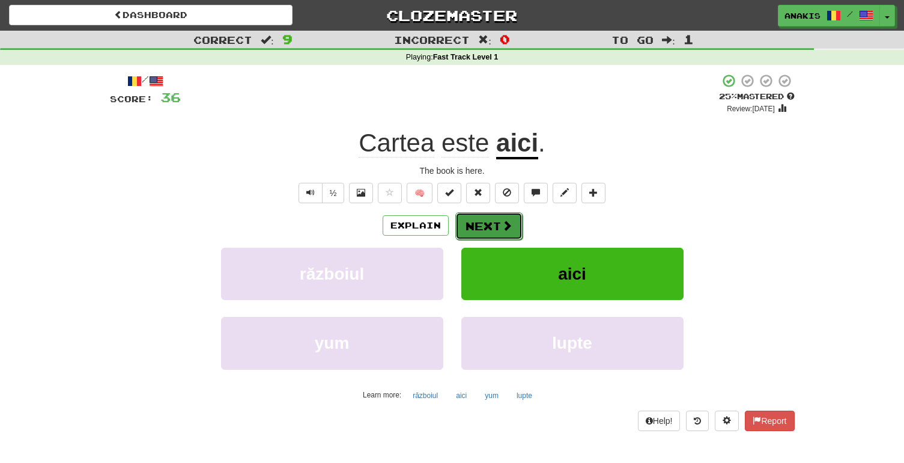
click at [519, 234] on button "Next" at bounding box center [489, 226] width 67 height 28
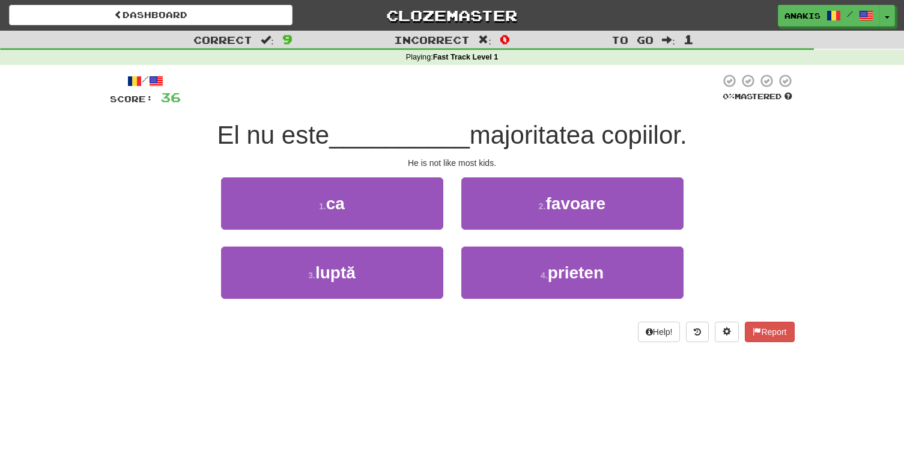
click at [453, 138] on span "__________" at bounding box center [399, 135] width 141 height 28
click at [668, 333] on button "Help!" at bounding box center [659, 332] width 43 height 20
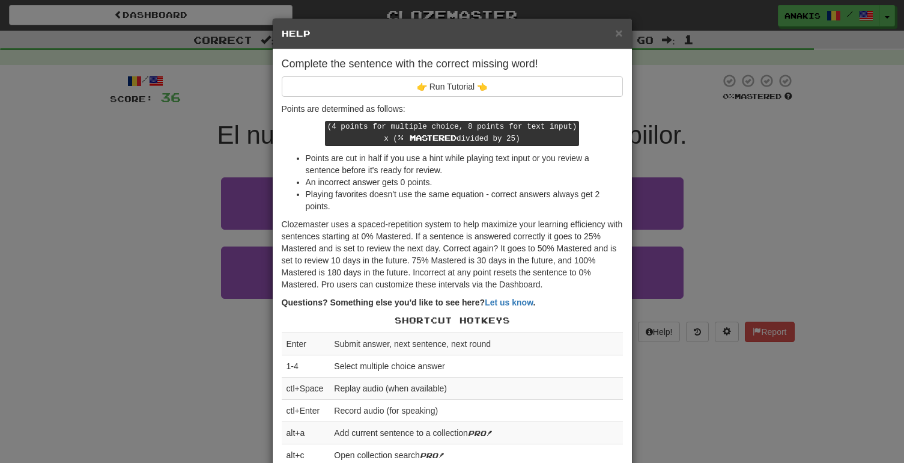
click at [682, 340] on div "× Help Complete the sentence with the correct missing word! 👉 Run Tutorial 👈 Po…" at bounding box center [452, 231] width 904 height 463
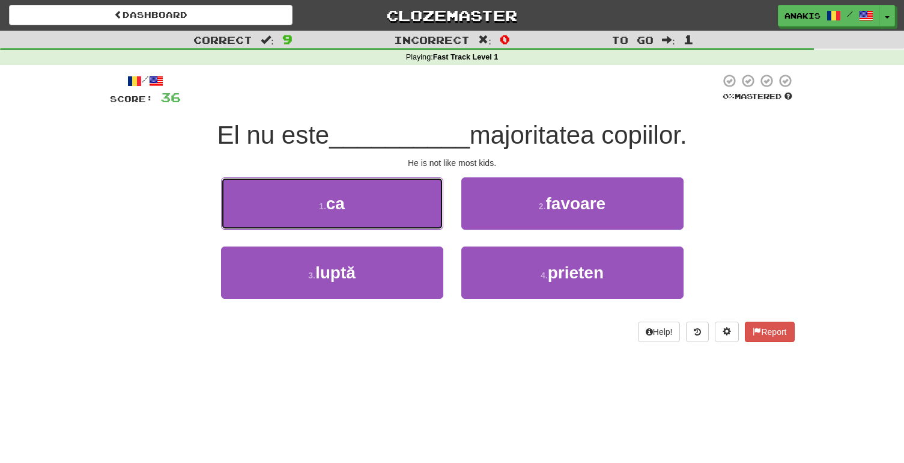
click at [403, 208] on button "1 . ca" at bounding box center [332, 203] width 222 height 52
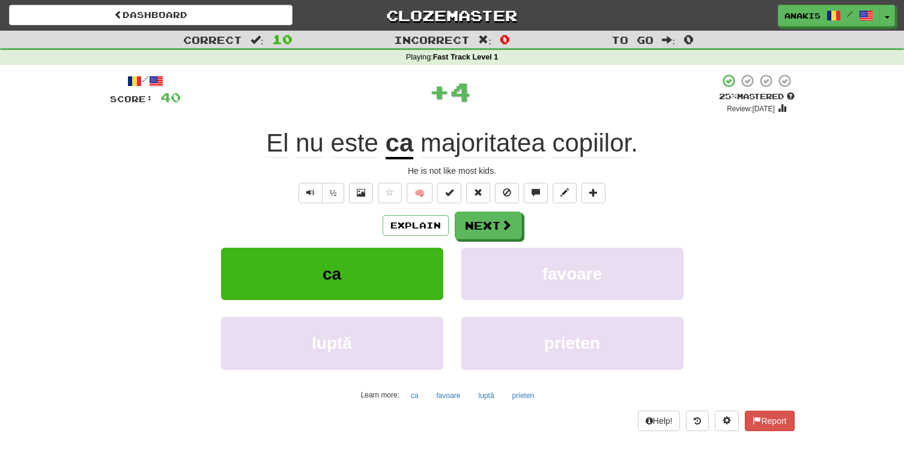
click at [401, 143] on u "ca" at bounding box center [400, 144] width 28 height 31
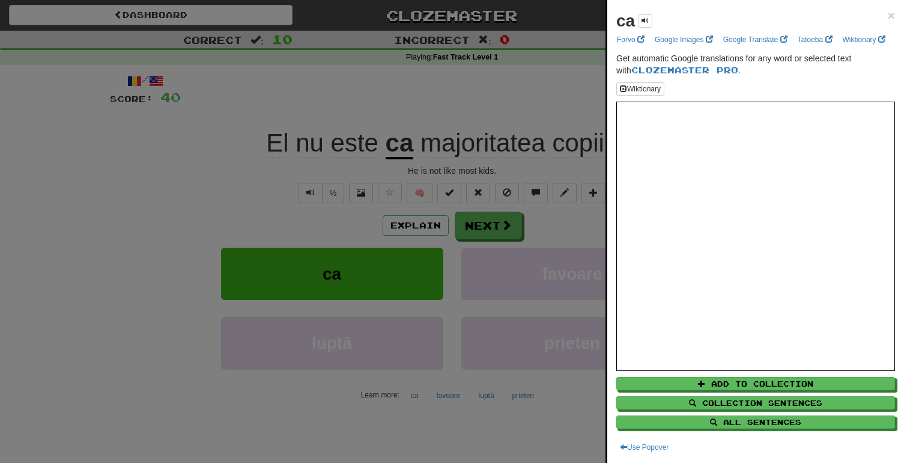
click at [546, 225] on div at bounding box center [452, 231] width 904 height 463
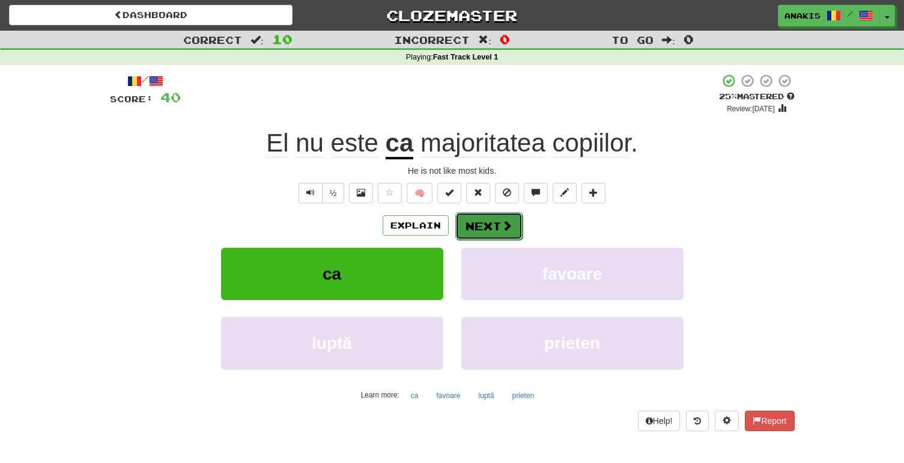
click at [504, 232] on button "Next" at bounding box center [489, 226] width 67 height 28
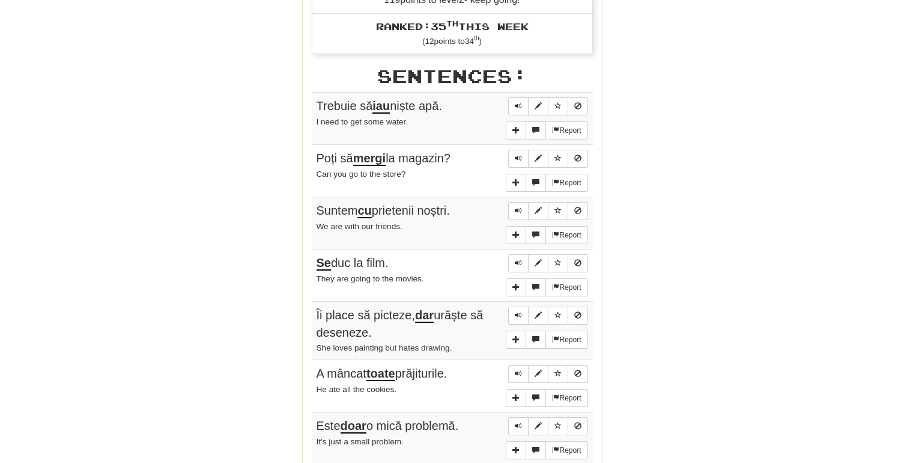
scroll to position [639, 0]
click at [560, 102] on span "Sentence controls" at bounding box center [558, 105] width 7 height 7
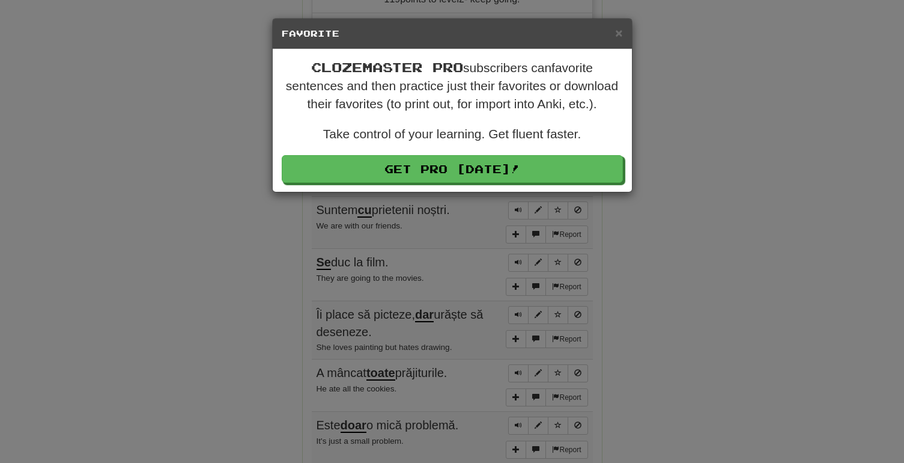
click at [662, 159] on div "× Favorite Clozemaster Pro subscribers can favorite sentences and then practice…" at bounding box center [452, 231] width 904 height 463
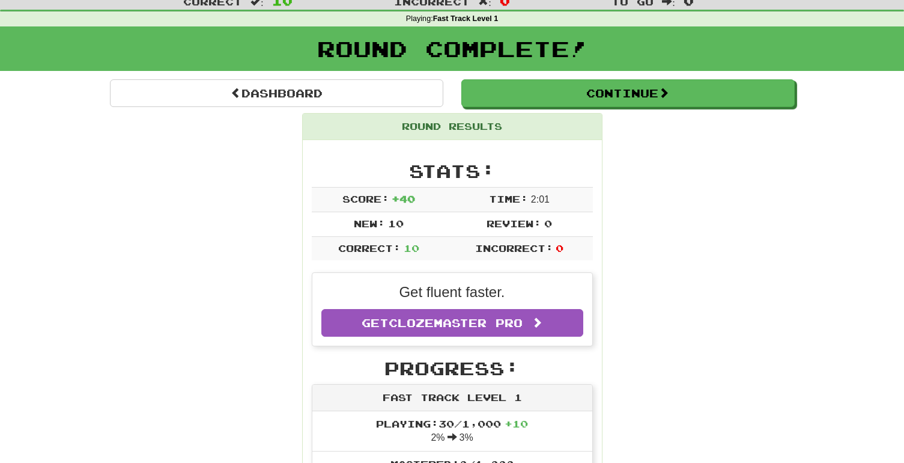
scroll to position [0, 0]
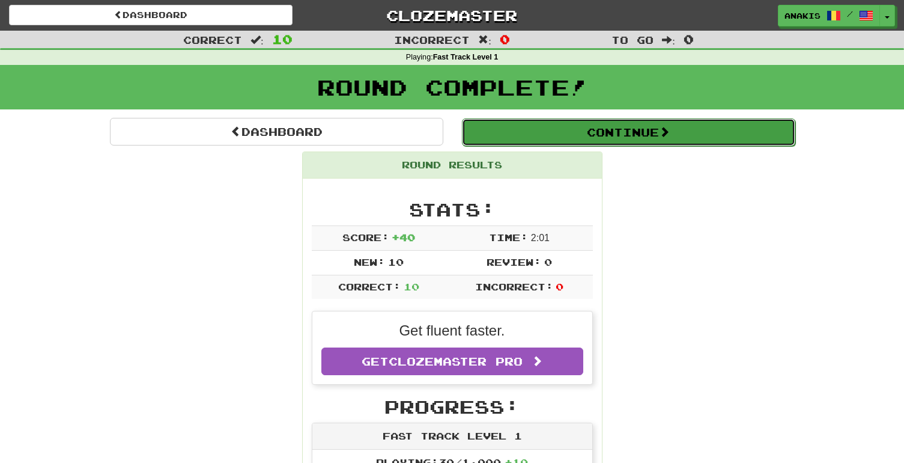
click at [554, 134] on button "Continue" at bounding box center [629, 132] width 334 height 28
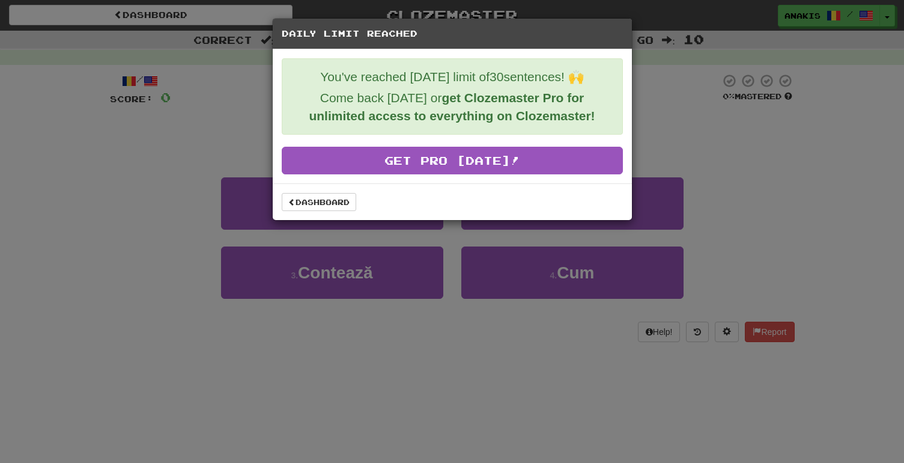
click at [651, 82] on div "Daily Limit Reached You've reached today's limit of 30 sentences! 🙌 Come back t…" at bounding box center [452, 231] width 904 height 463
